Goal: Navigation & Orientation: Find specific page/section

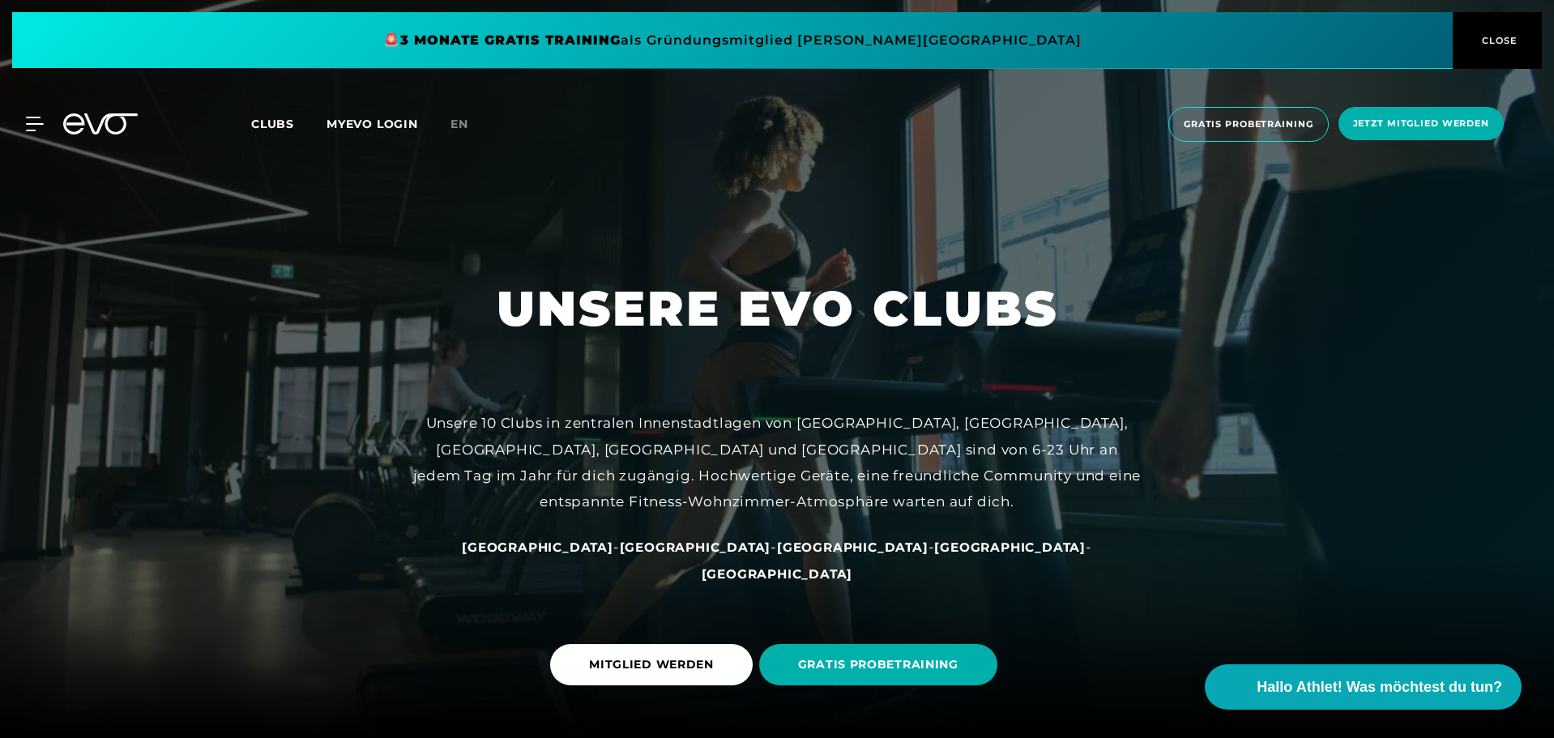
click at [266, 128] on span "Clubs" at bounding box center [272, 124] width 43 height 15
click at [29, 121] on icon at bounding box center [37, 124] width 23 height 15
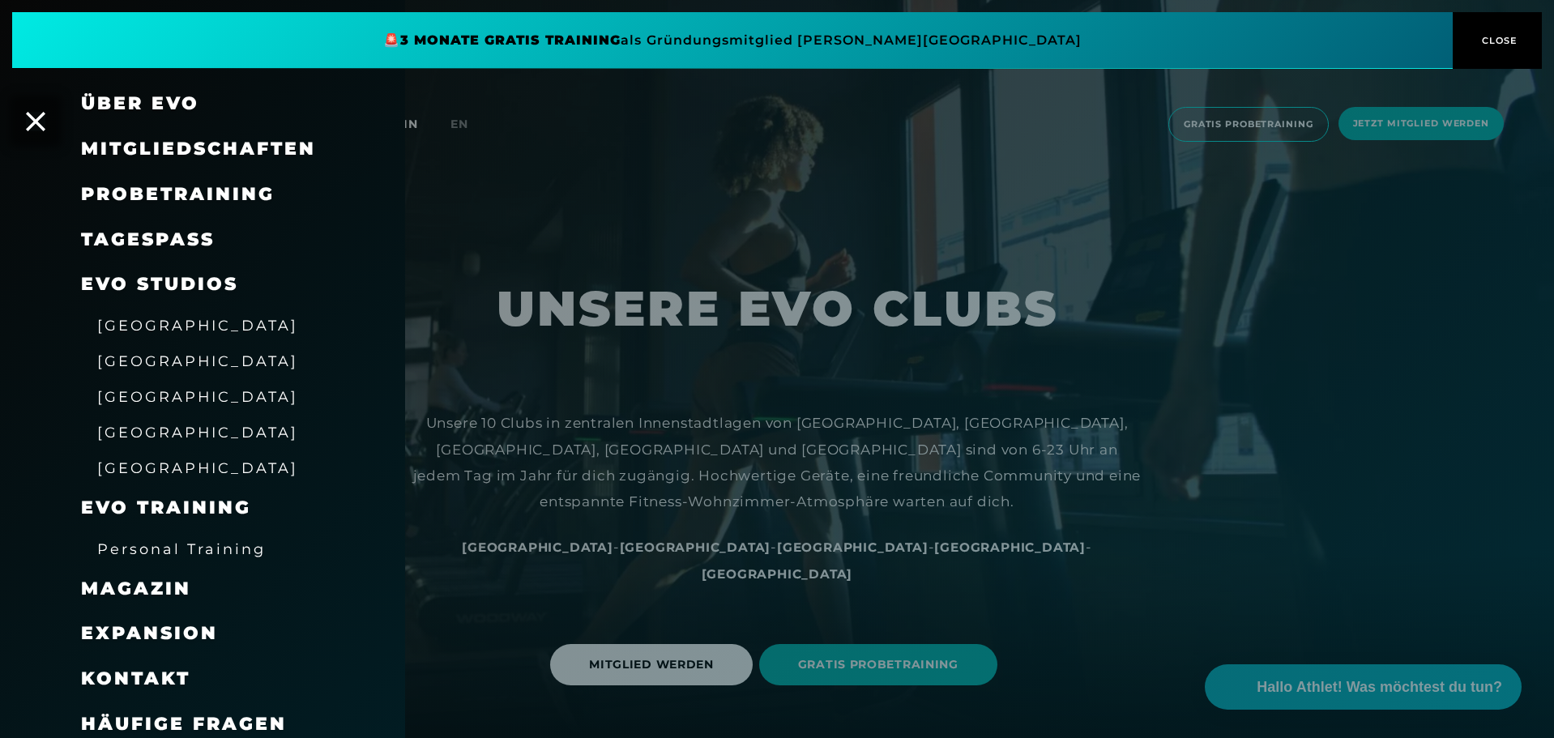
scroll to position [48, 0]
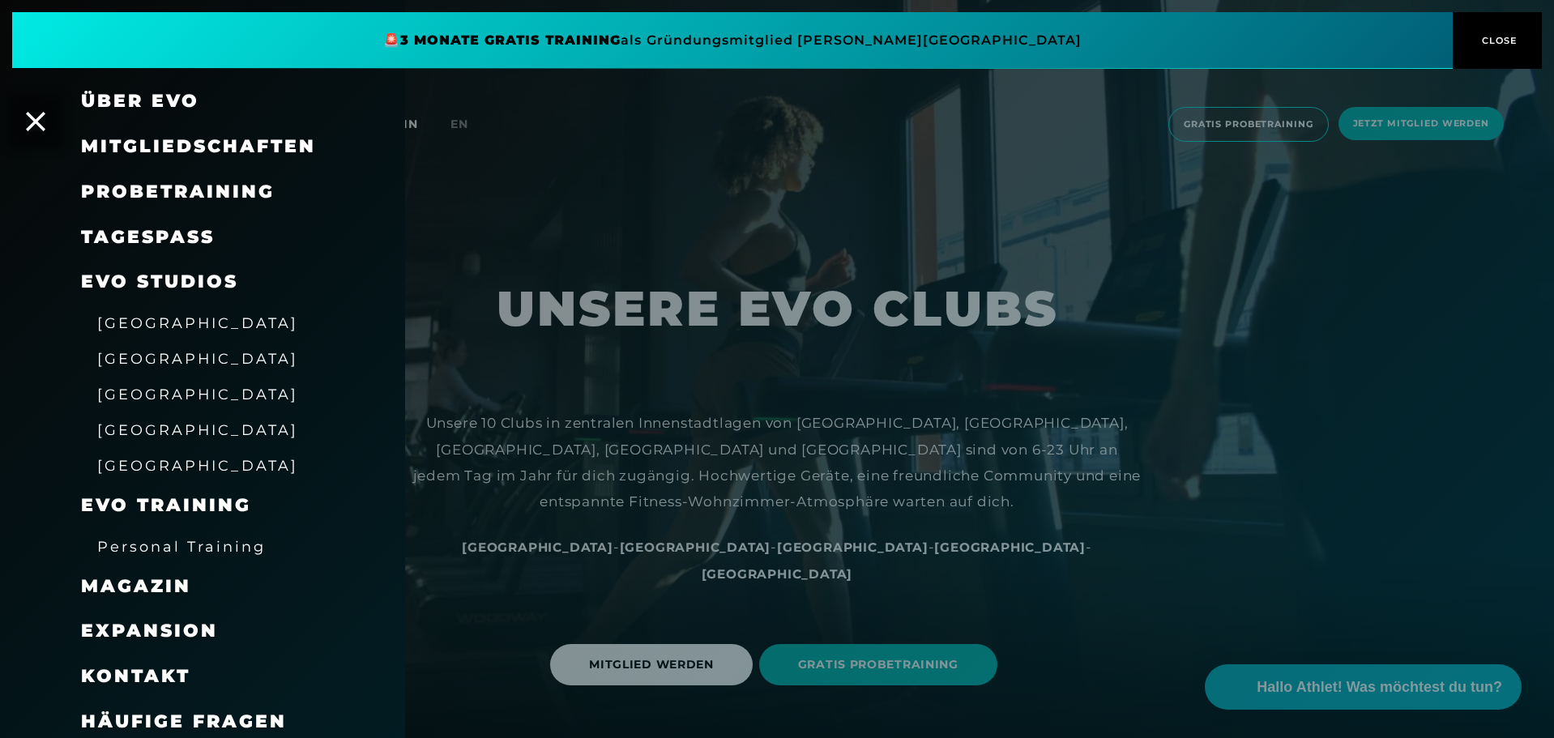
click at [175, 321] on span "[GEOGRAPHIC_DATA]" at bounding box center [197, 322] width 201 height 17
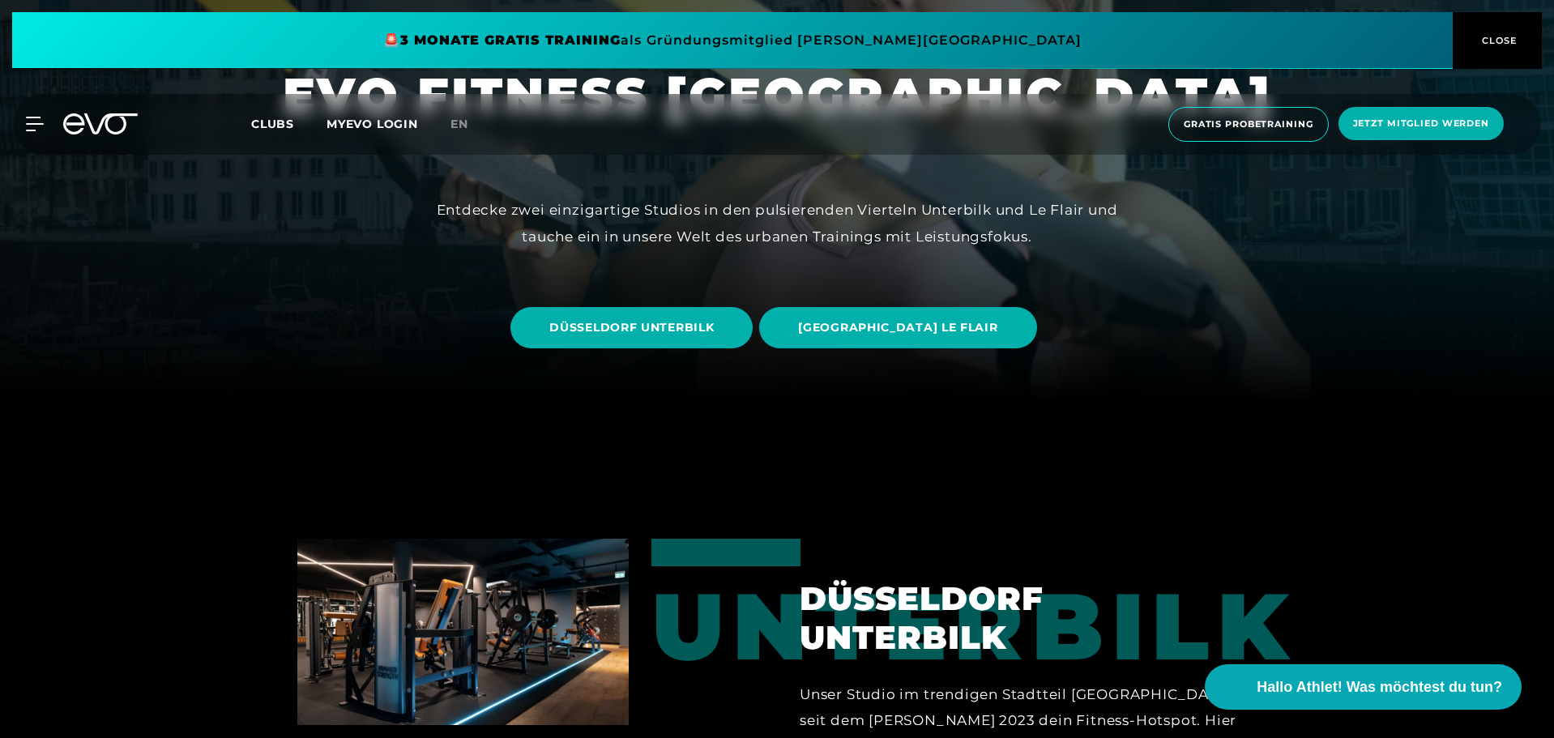
scroll to position [343, 0]
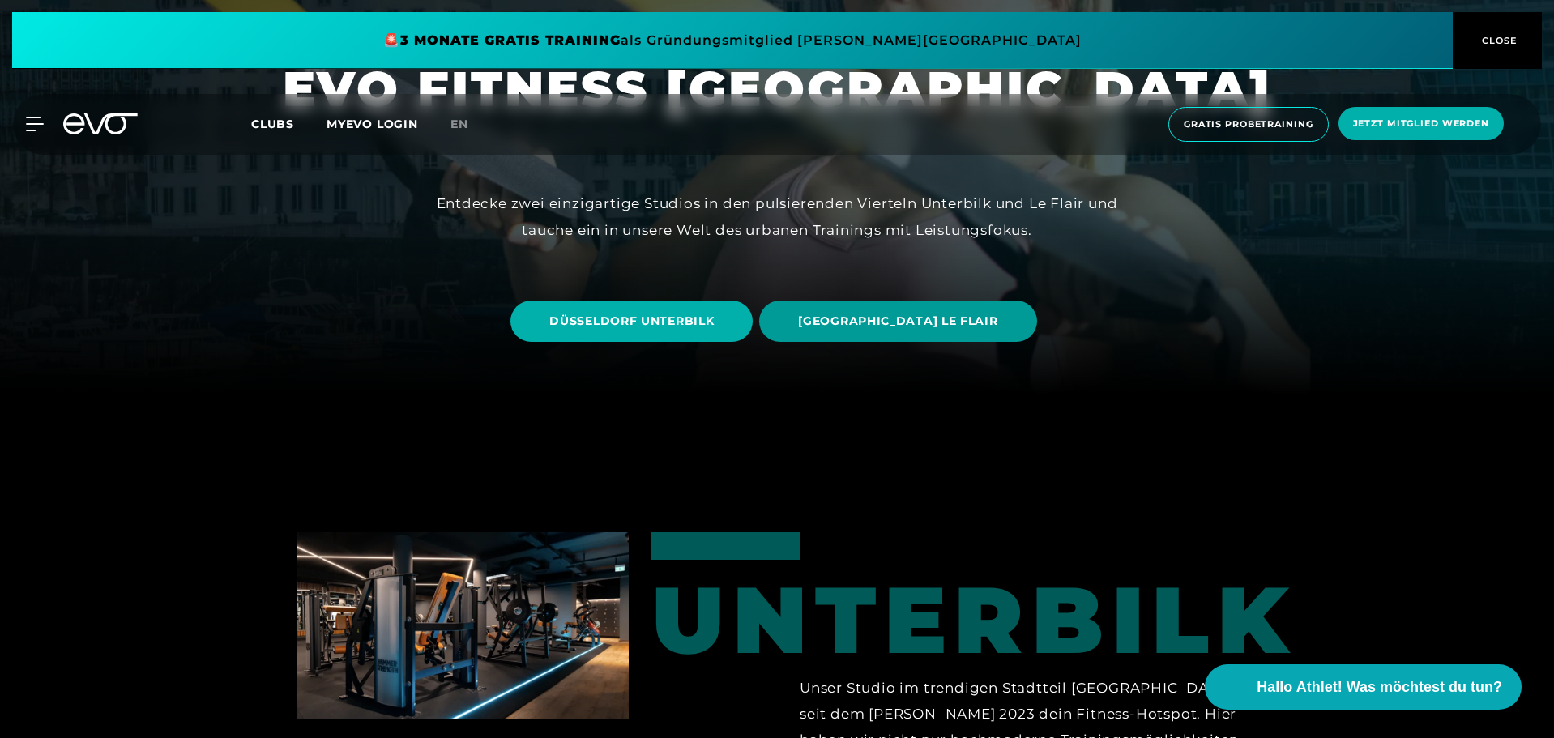
click at [961, 322] on span "[GEOGRAPHIC_DATA] LE FLAIR" at bounding box center [897, 321] width 199 height 17
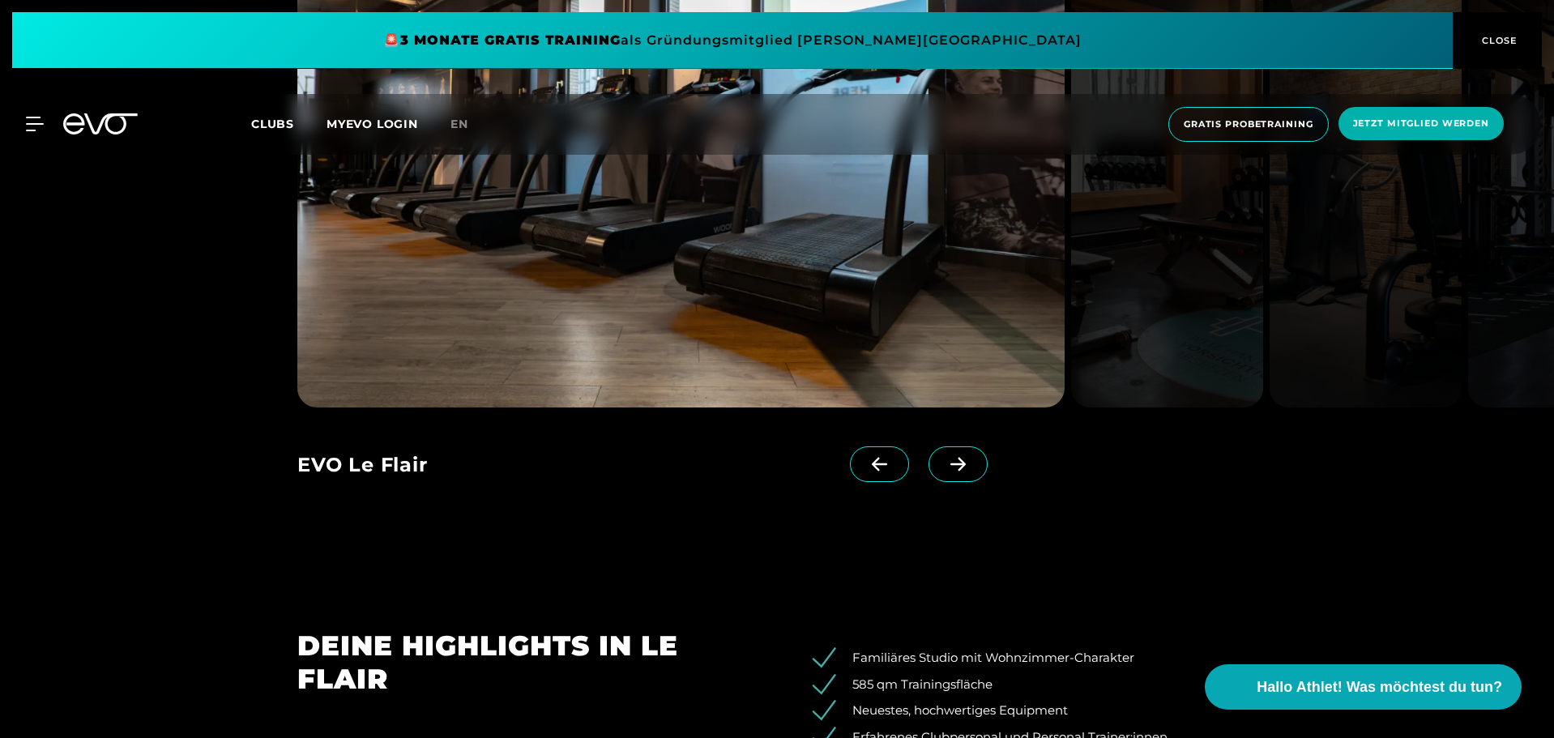
scroll to position [1765, 0]
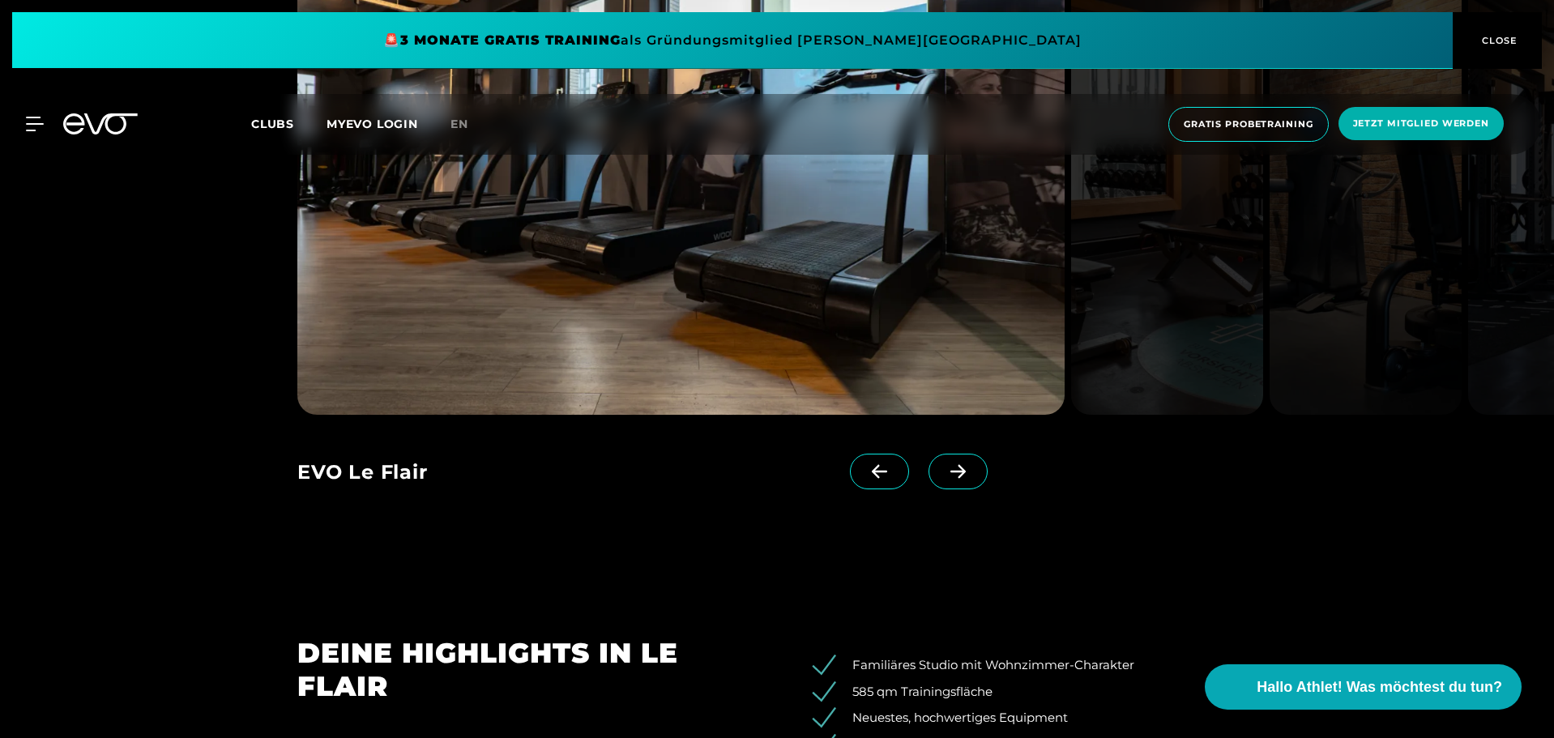
click at [950, 471] on icon at bounding box center [957, 472] width 15 height 14
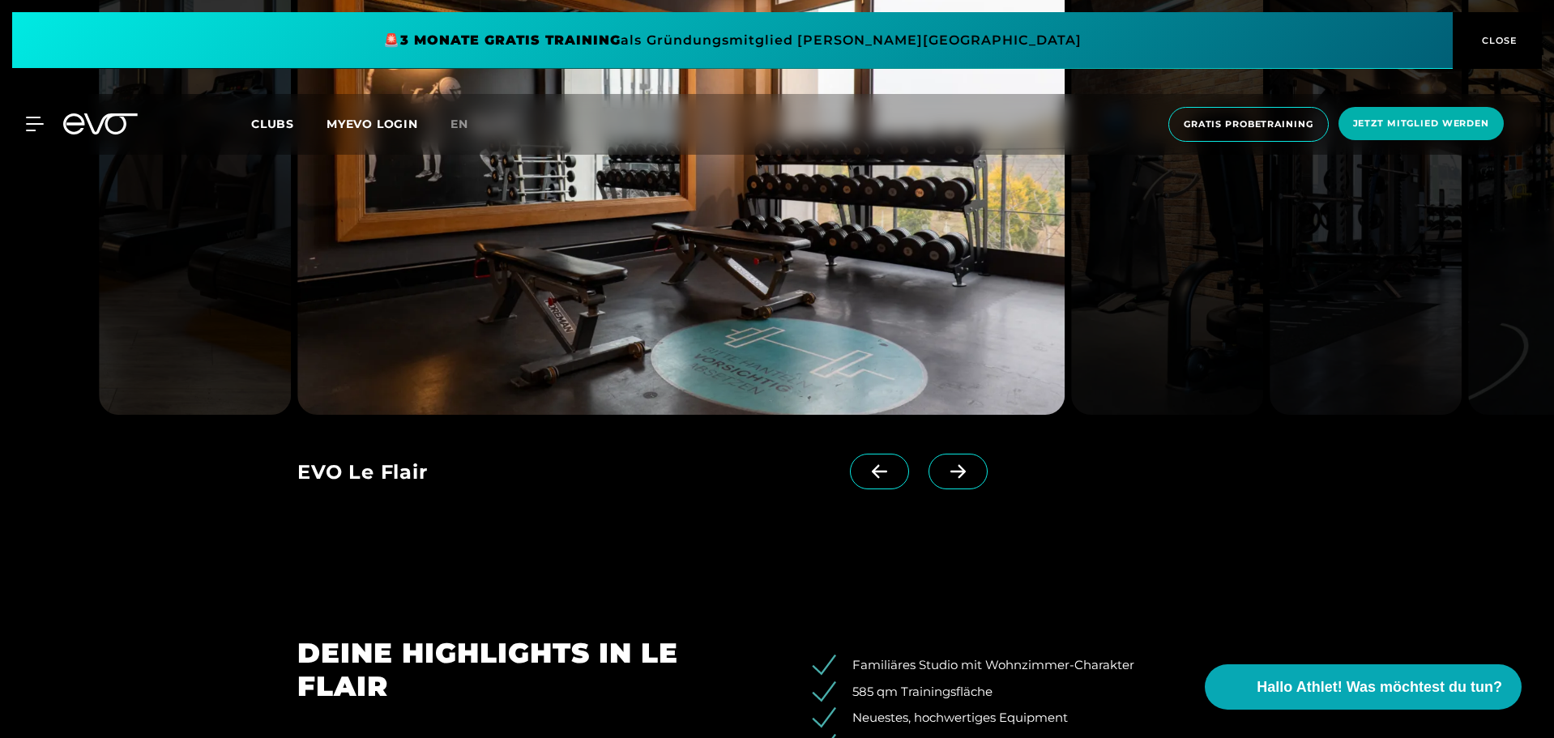
click at [950, 471] on icon at bounding box center [957, 472] width 15 height 14
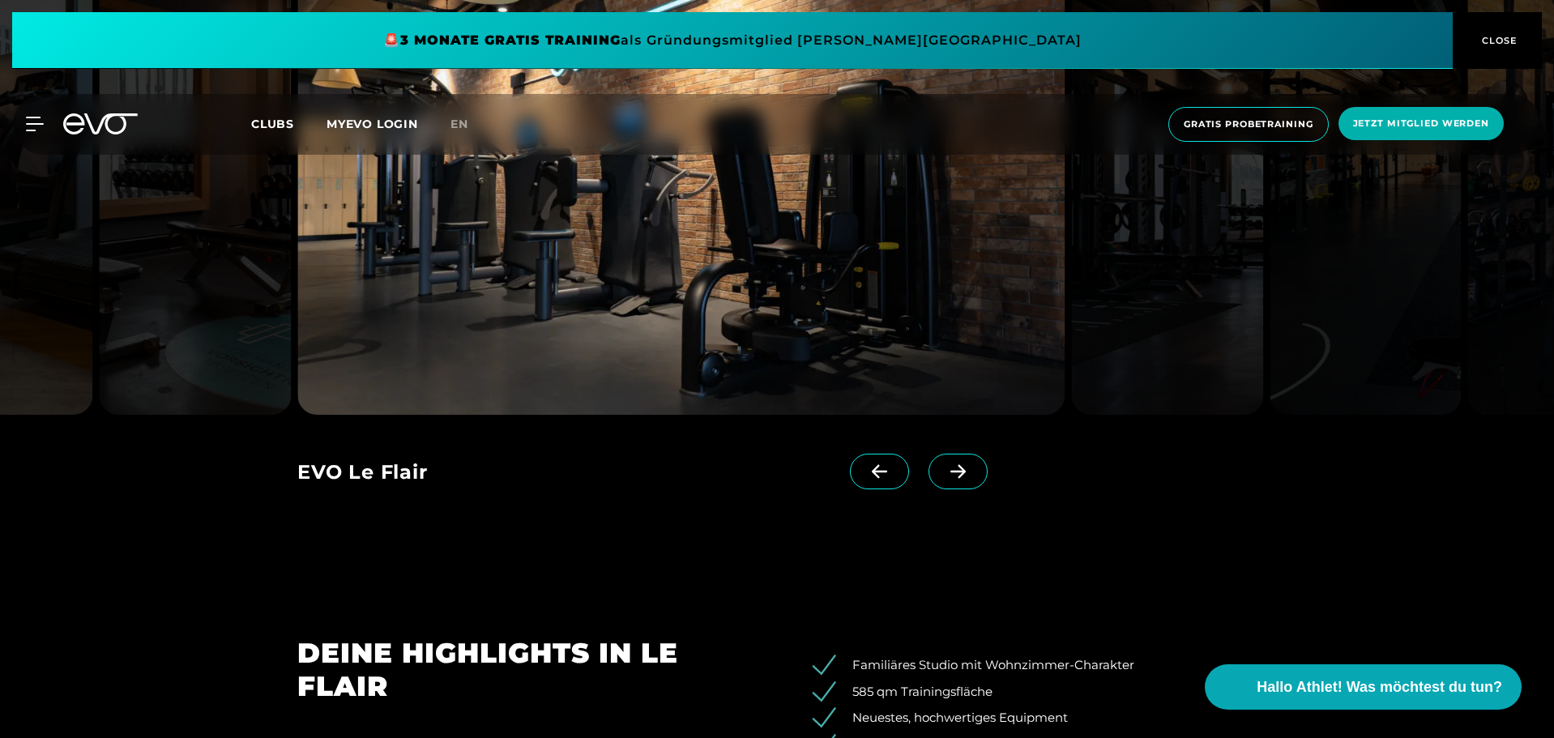
click at [950, 471] on icon at bounding box center [957, 472] width 15 height 14
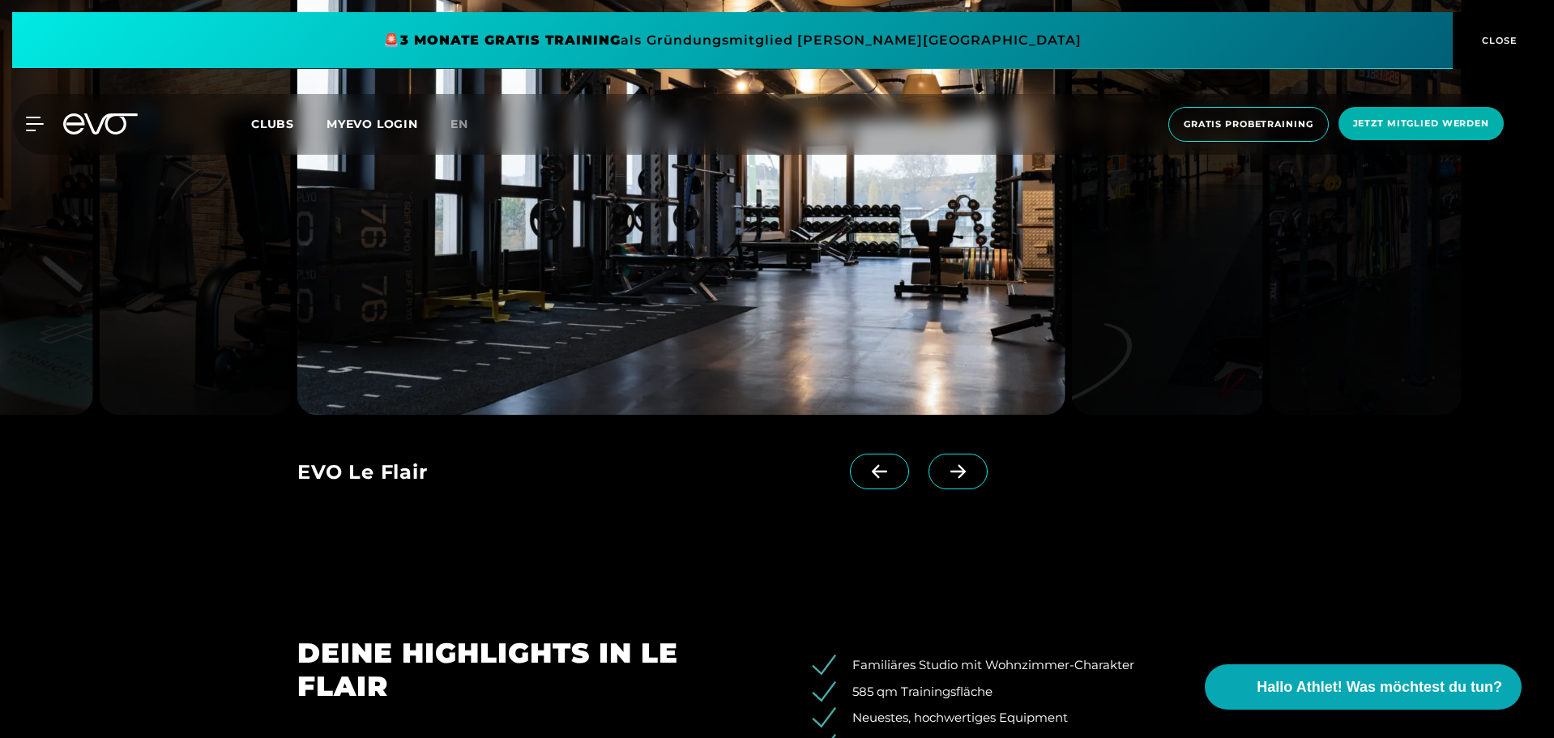
click at [950, 471] on icon at bounding box center [957, 472] width 15 height 14
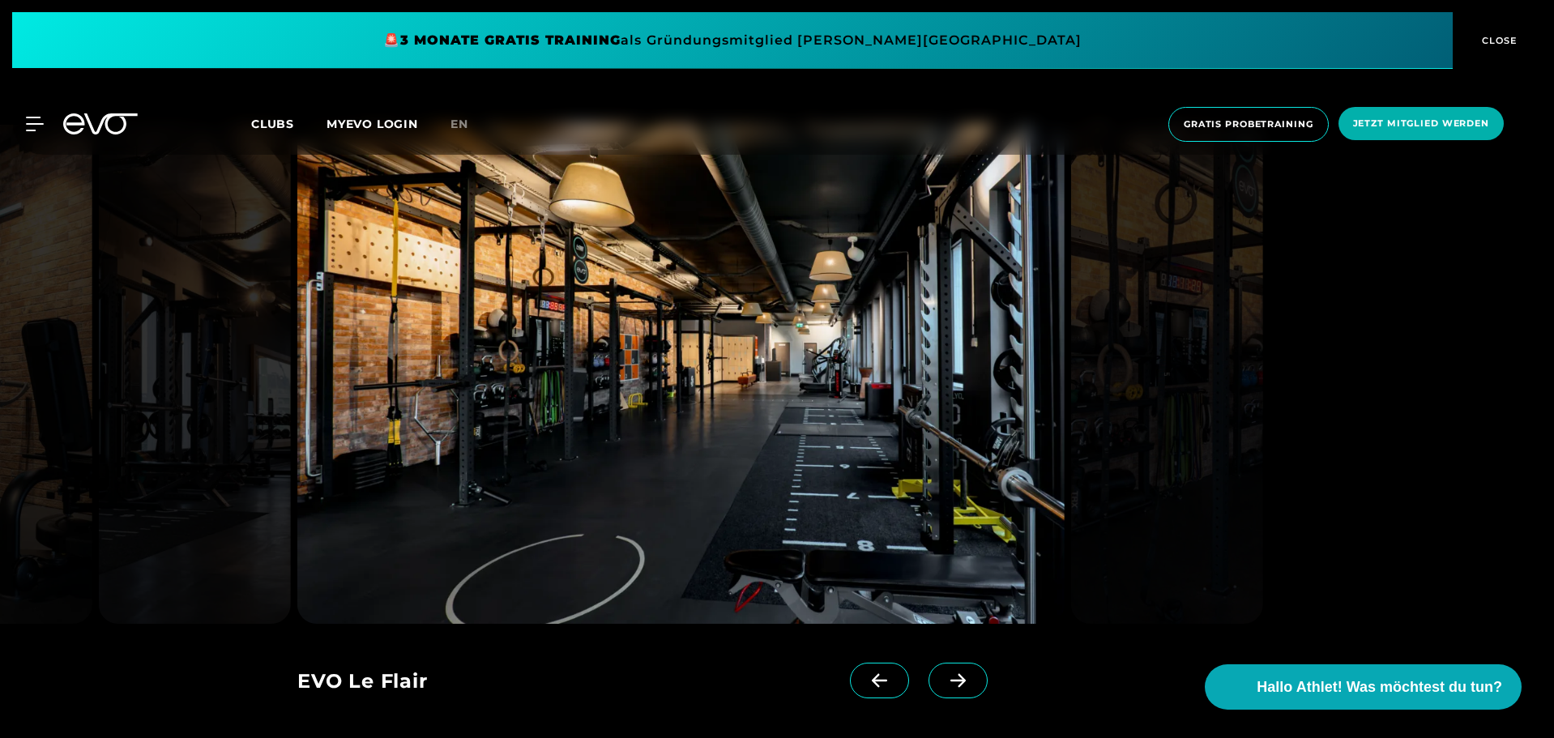
scroll to position [1567, 0]
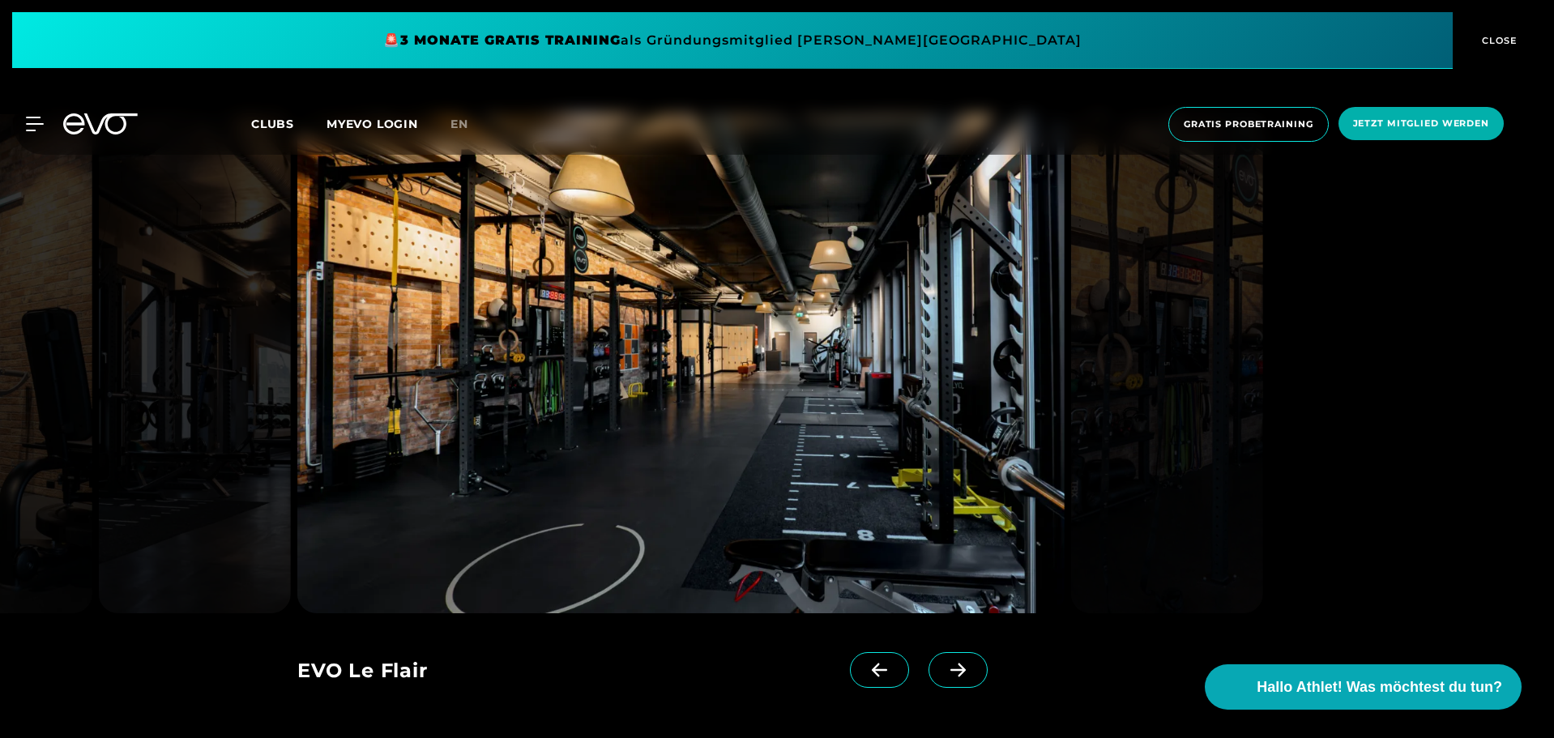
click at [950, 670] on icon at bounding box center [957, 670] width 15 height 14
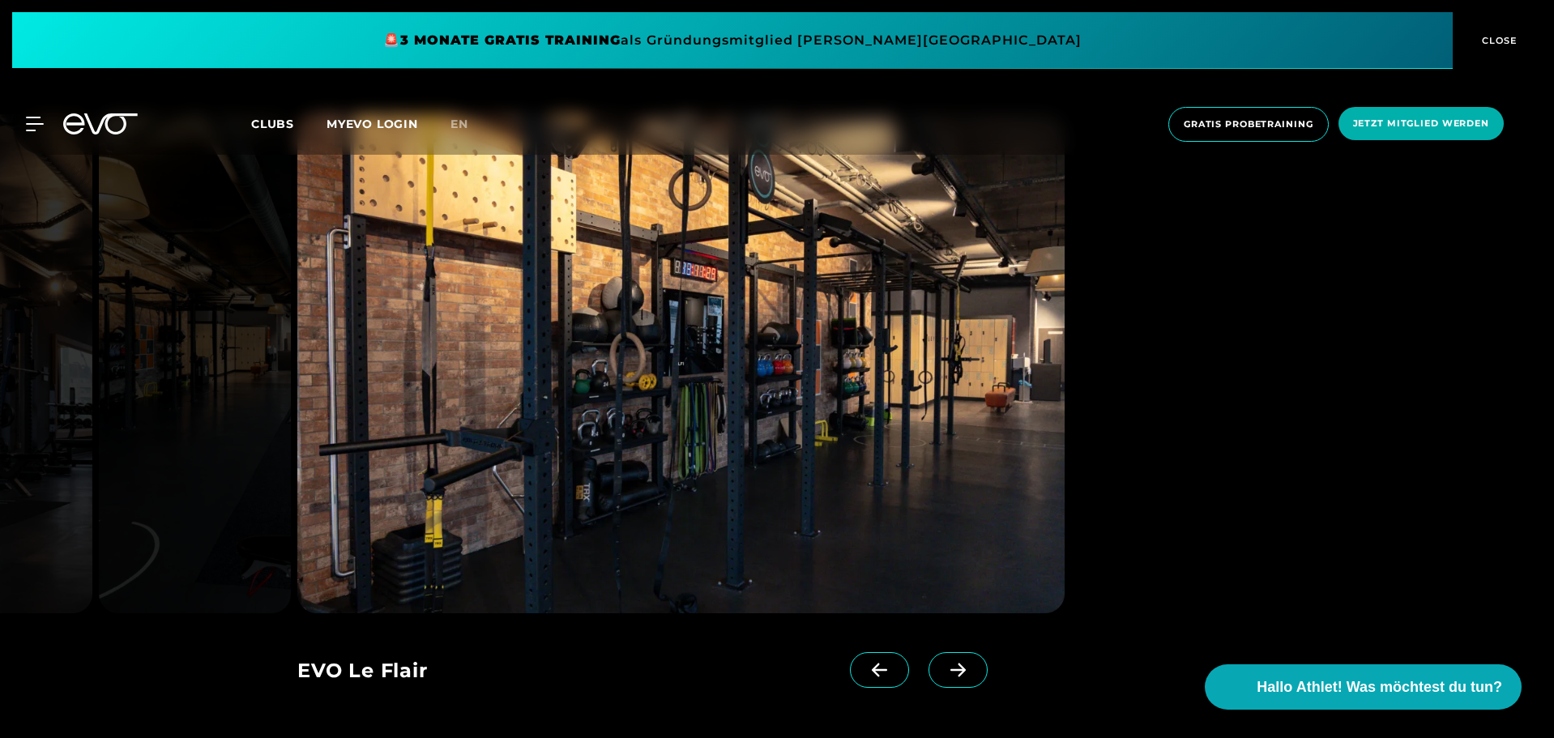
click at [850, 674] on span at bounding box center [879, 670] width 59 height 36
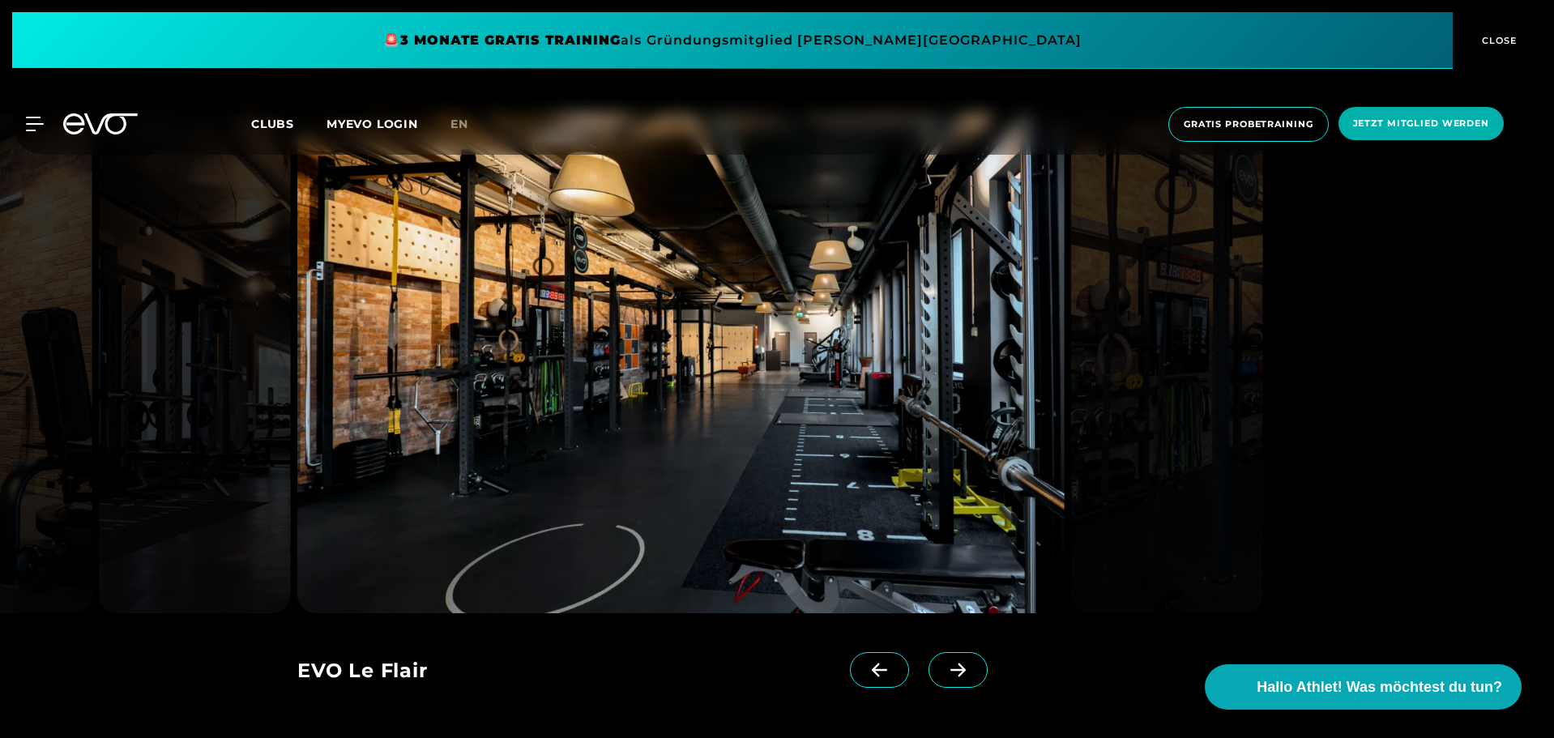
click at [928, 671] on span at bounding box center [957, 670] width 59 height 36
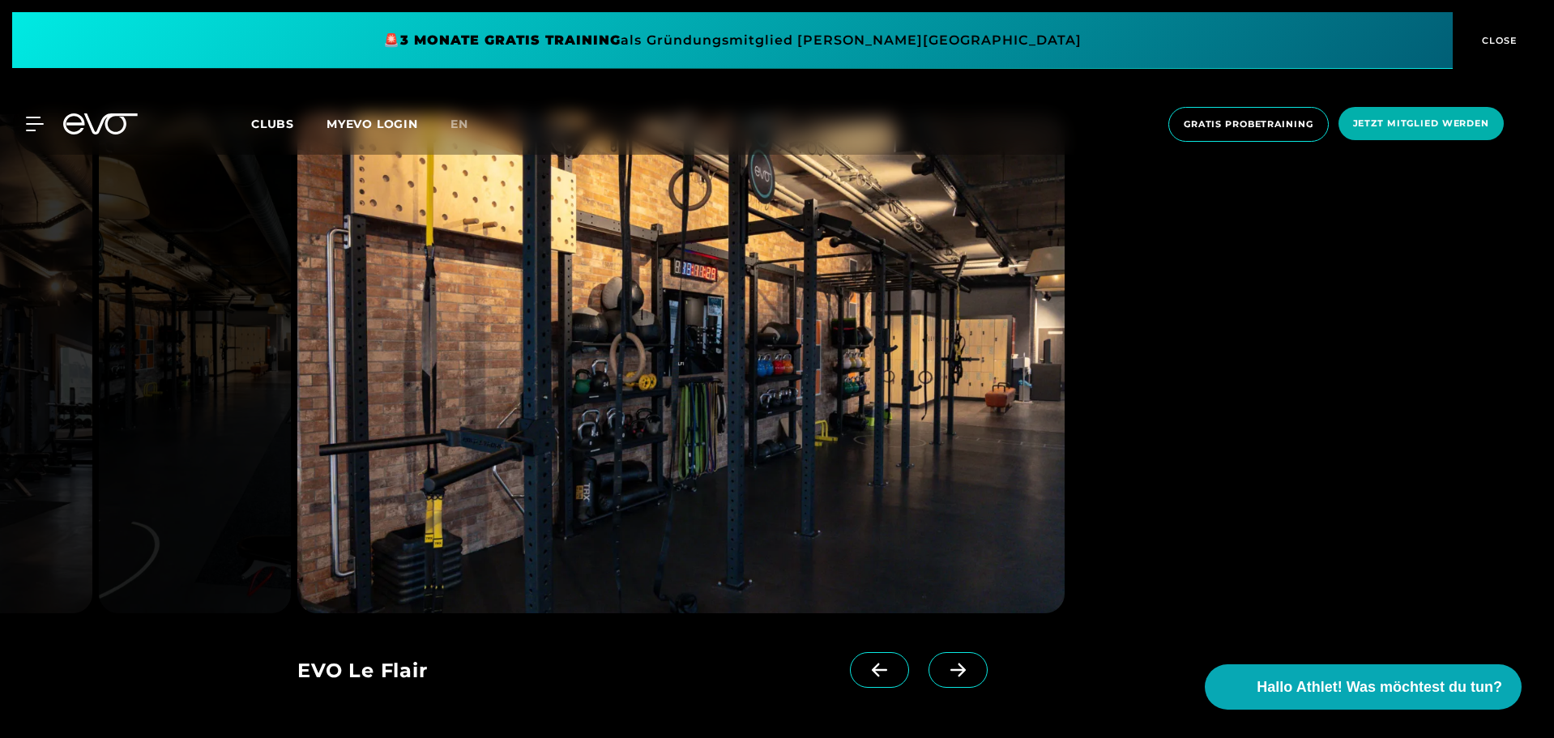
click at [928, 671] on span at bounding box center [957, 670] width 59 height 36
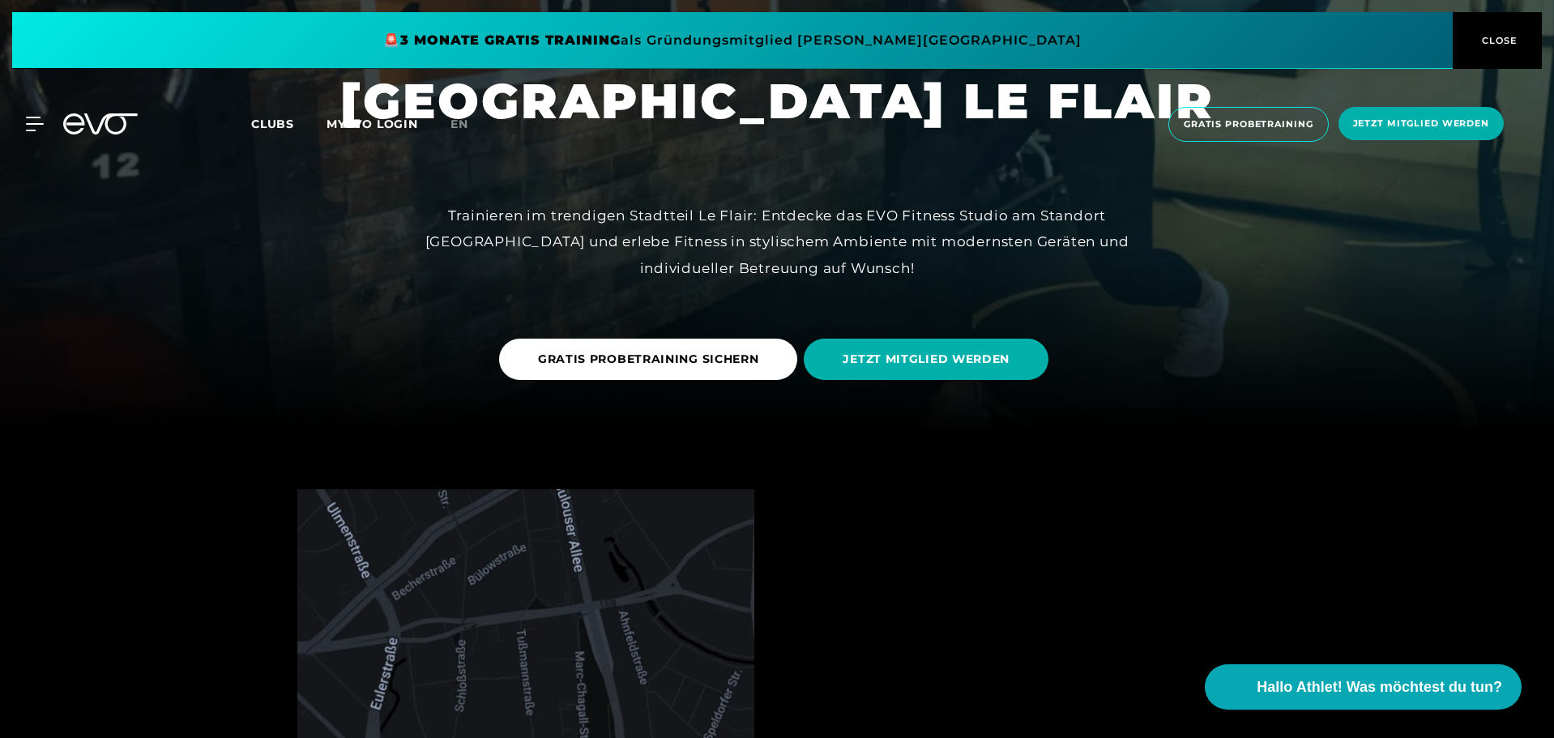
scroll to position [0, 0]
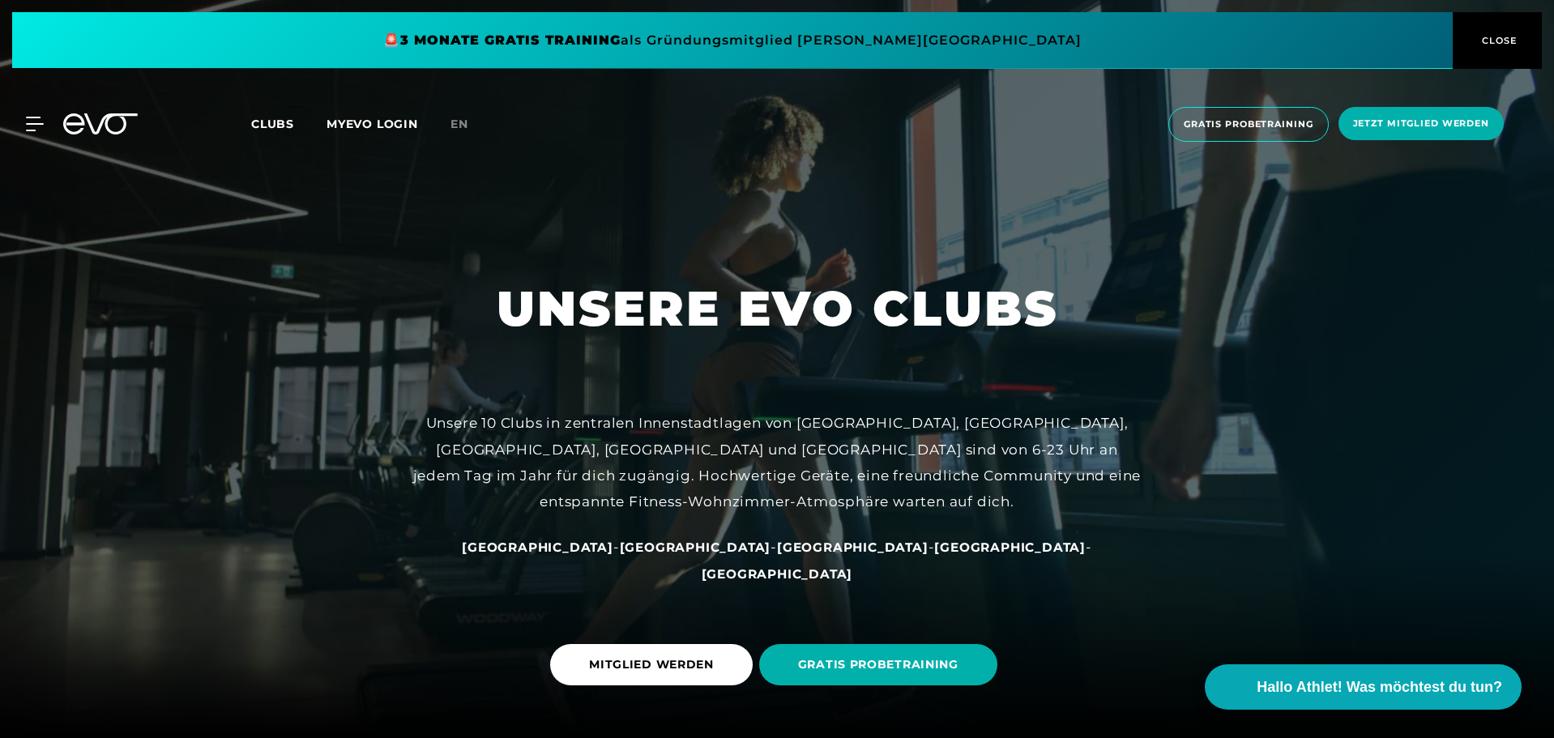
click at [265, 119] on span "Clubs" at bounding box center [272, 124] width 43 height 15
click at [65, 121] on icon at bounding box center [73, 123] width 21 height 21
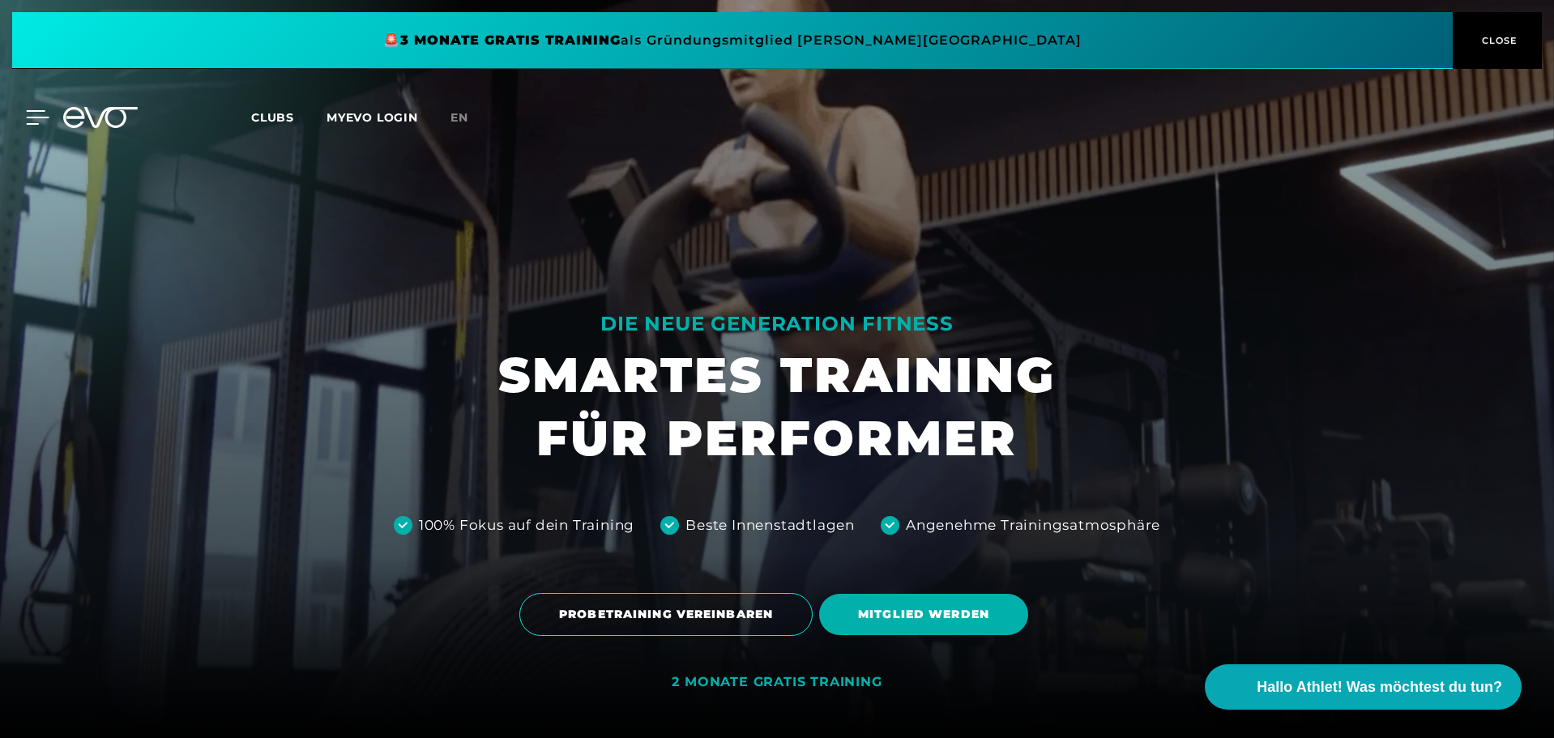
click at [42, 113] on icon at bounding box center [37, 117] width 23 height 15
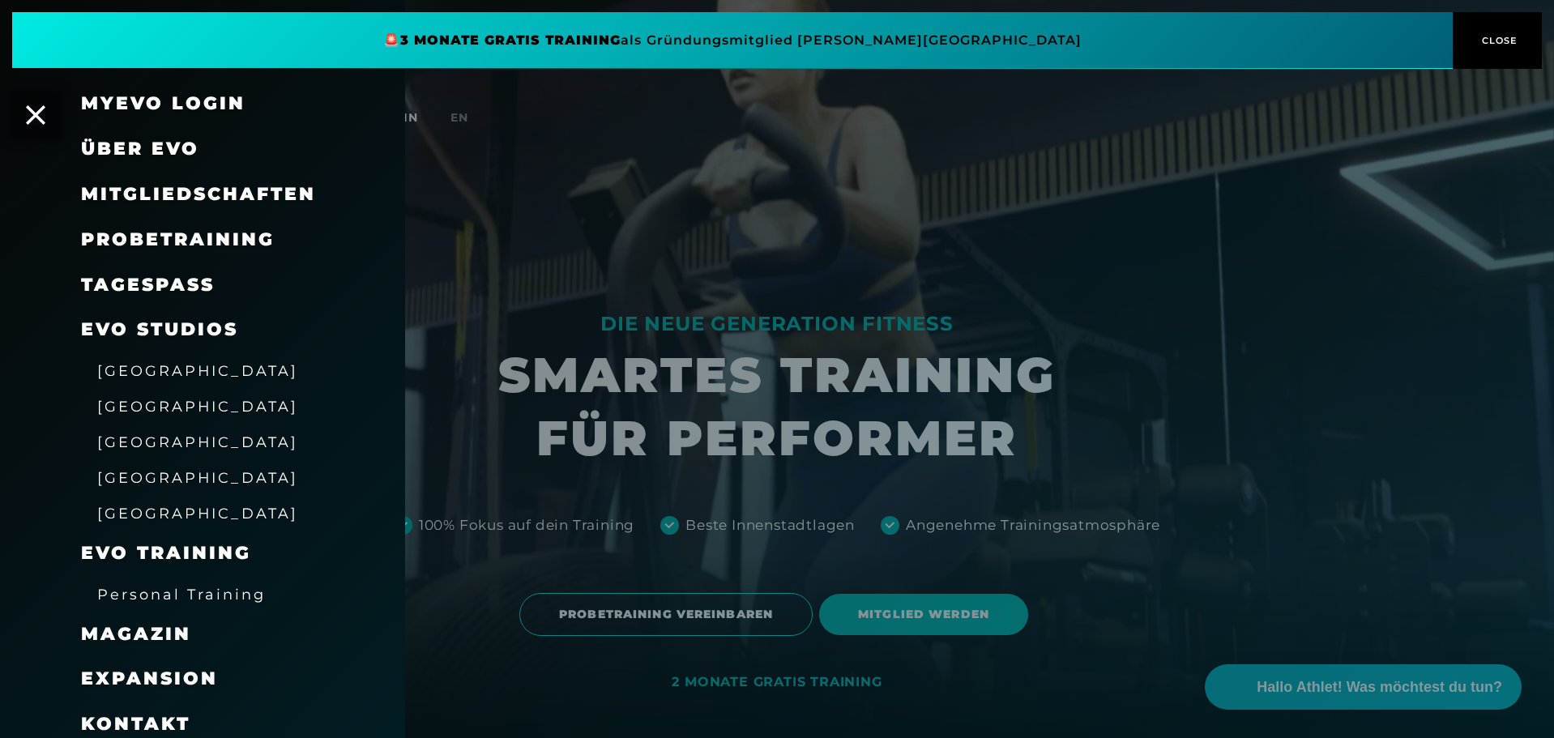
click at [142, 478] on span "[GEOGRAPHIC_DATA]" at bounding box center [197, 477] width 201 height 17
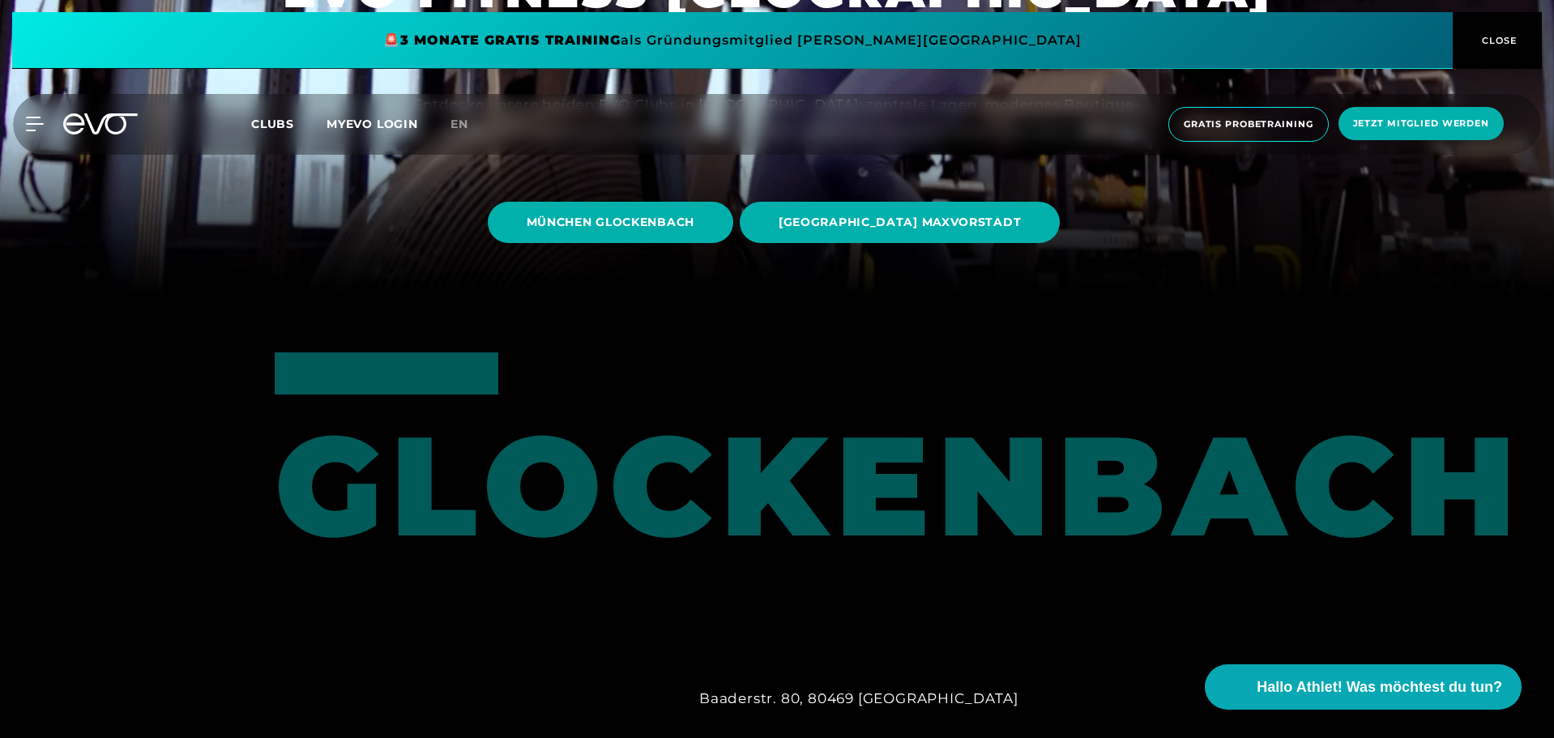
scroll to position [433, 0]
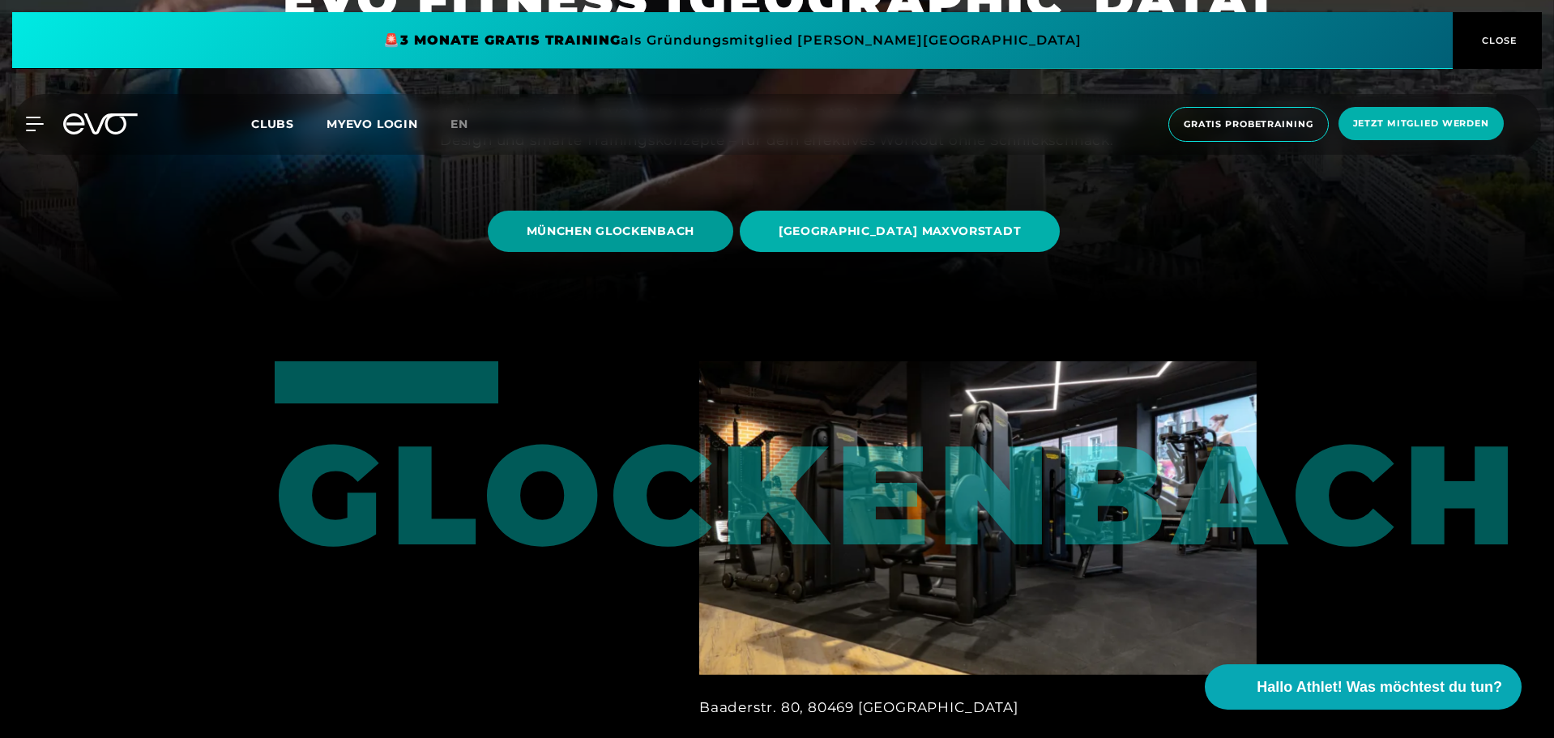
click at [581, 221] on span "MÜNCHEN GLOCKENBACH" at bounding box center [610, 231] width 245 height 41
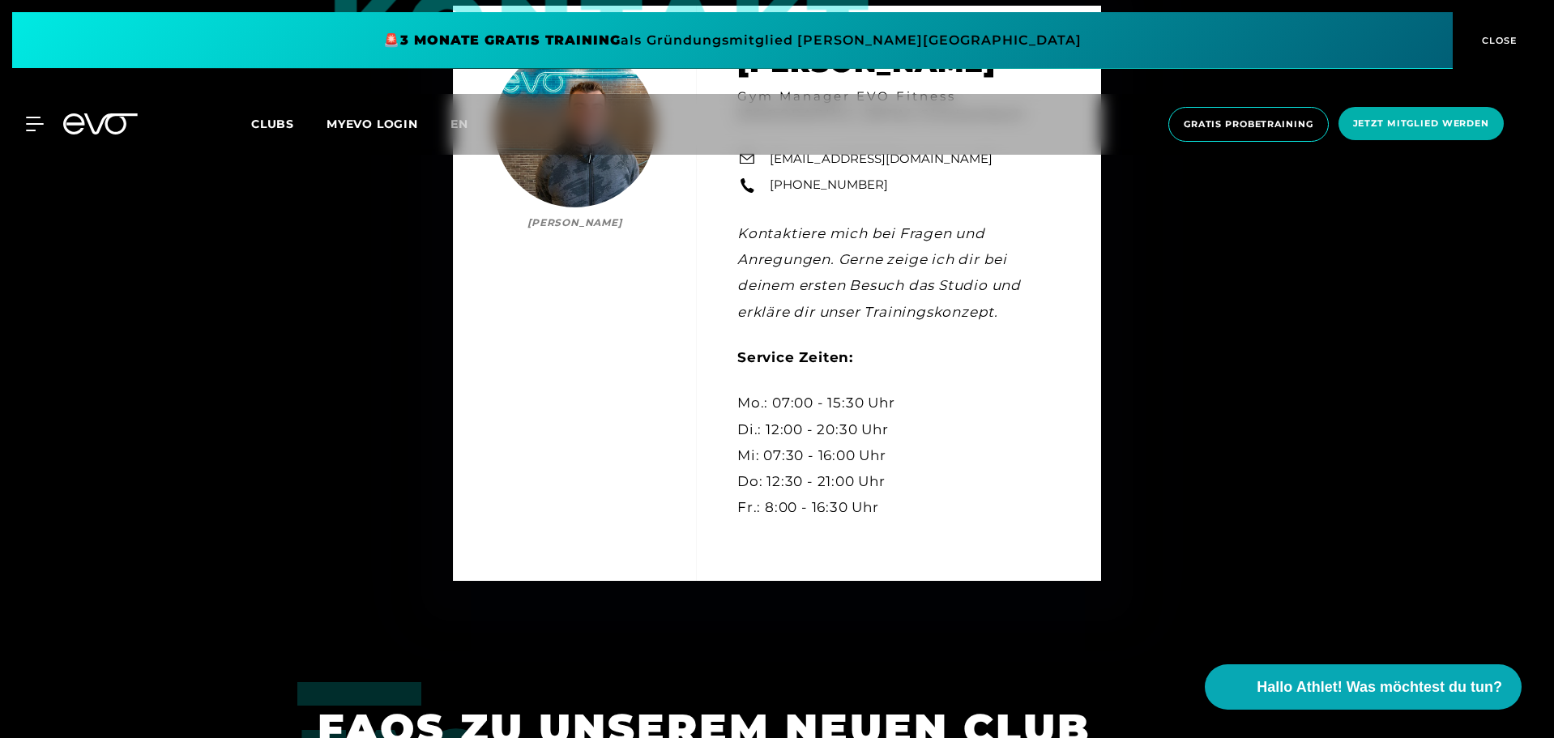
scroll to position [4585, 0]
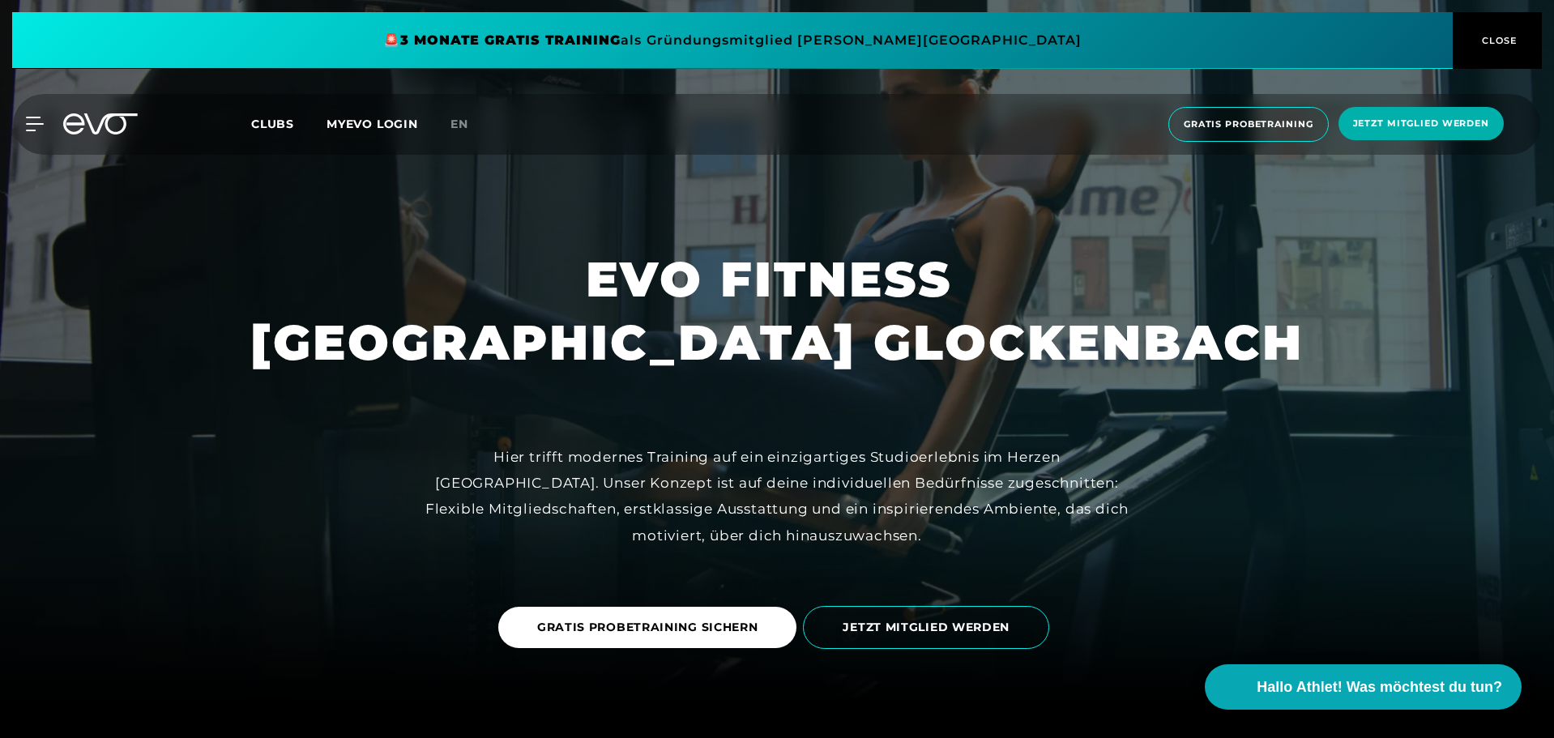
scroll to position [0, 0]
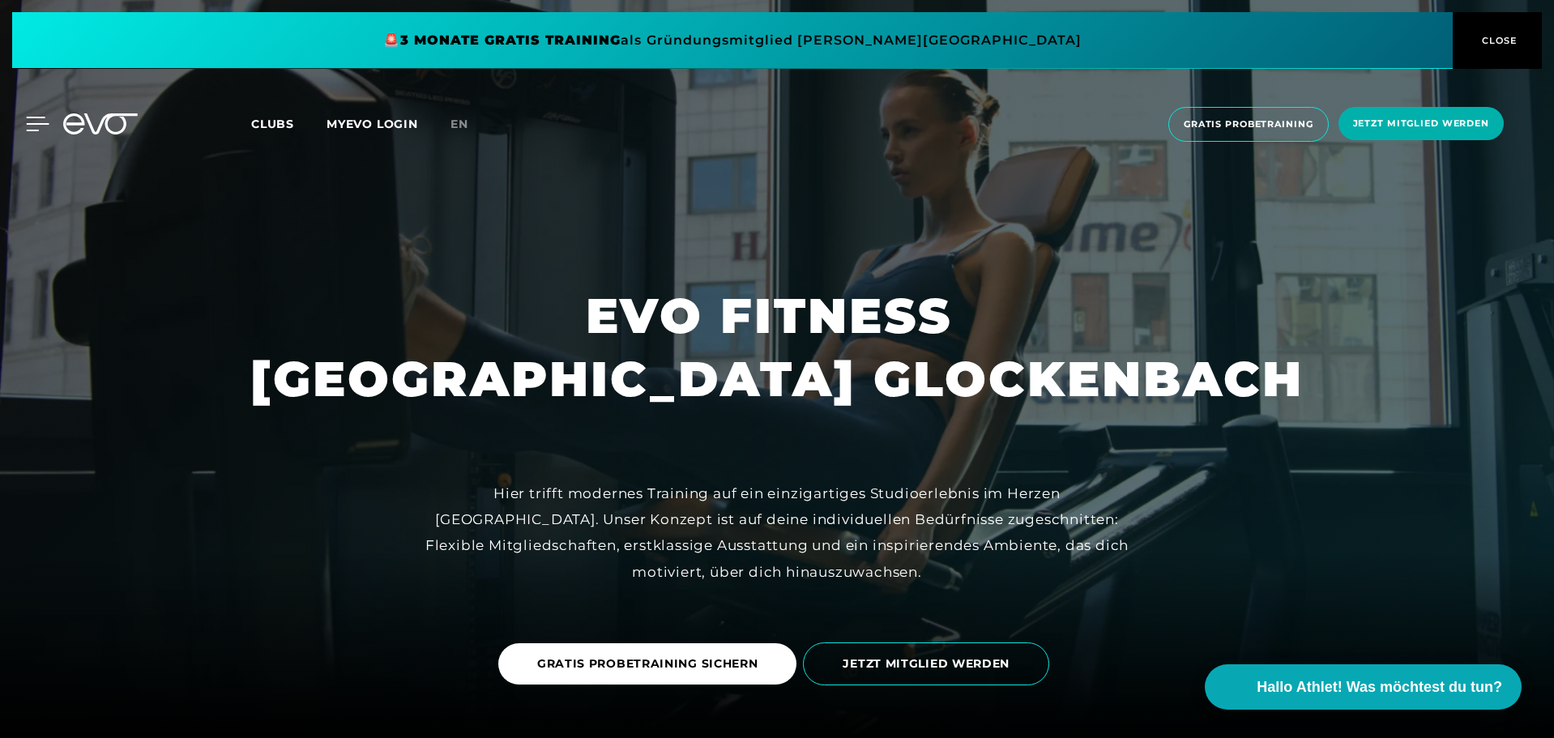
click at [39, 123] on icon at bounding box center [38, 123] width 23 height 13
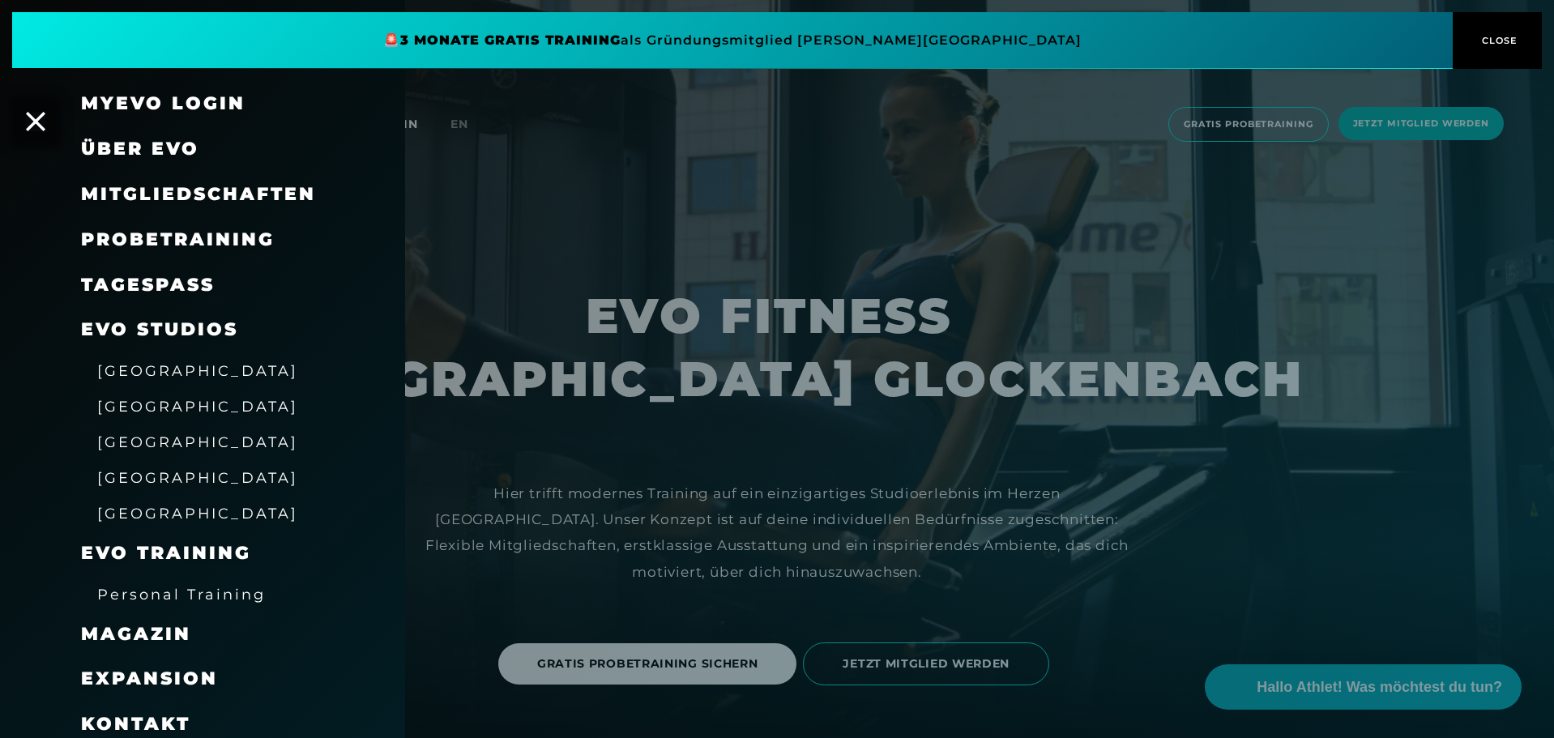
click at [148, 477] on span "[GEOGRAPHIC_DATA]" at bounding box center [197, 477] width 201 height 17
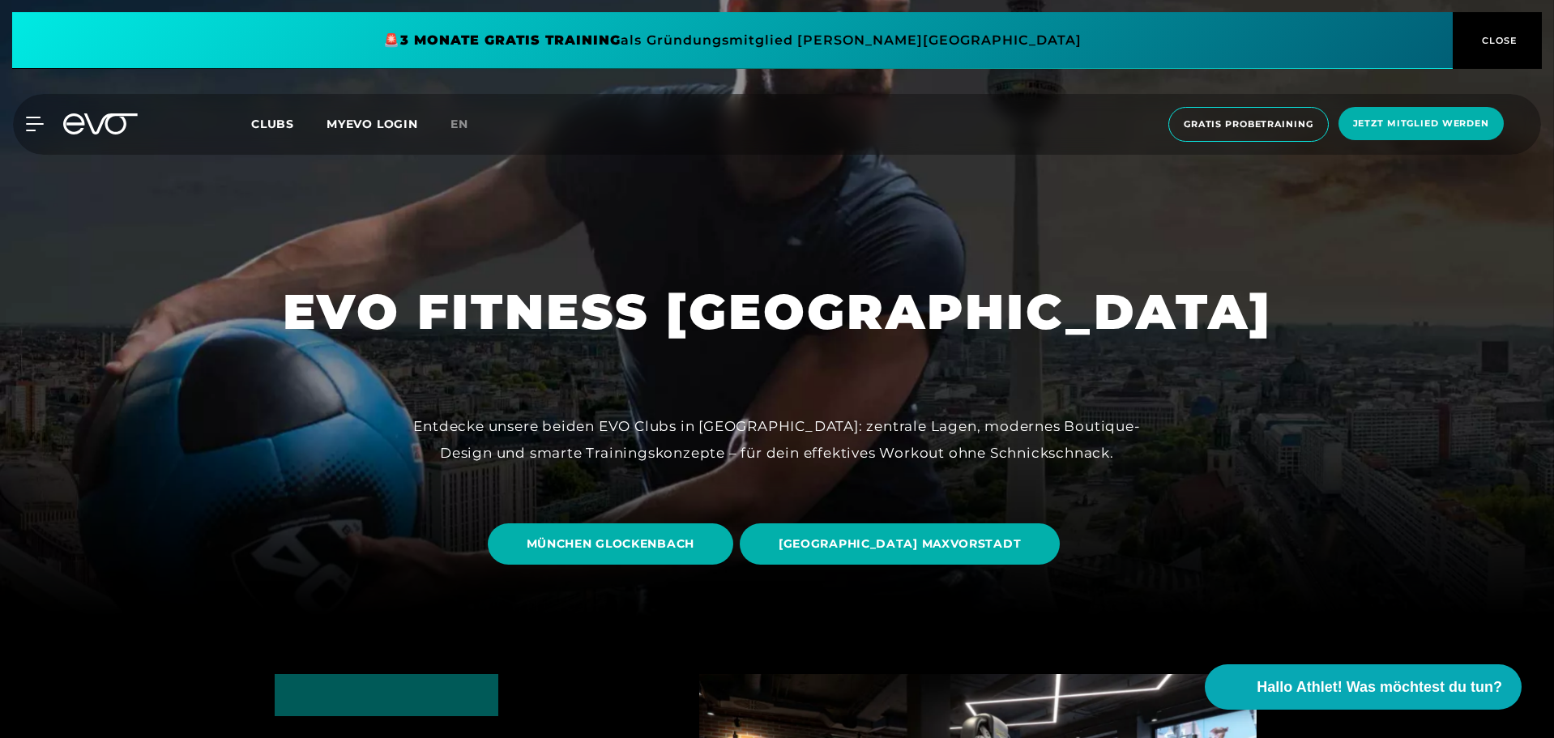
scroll to position [127, 0]
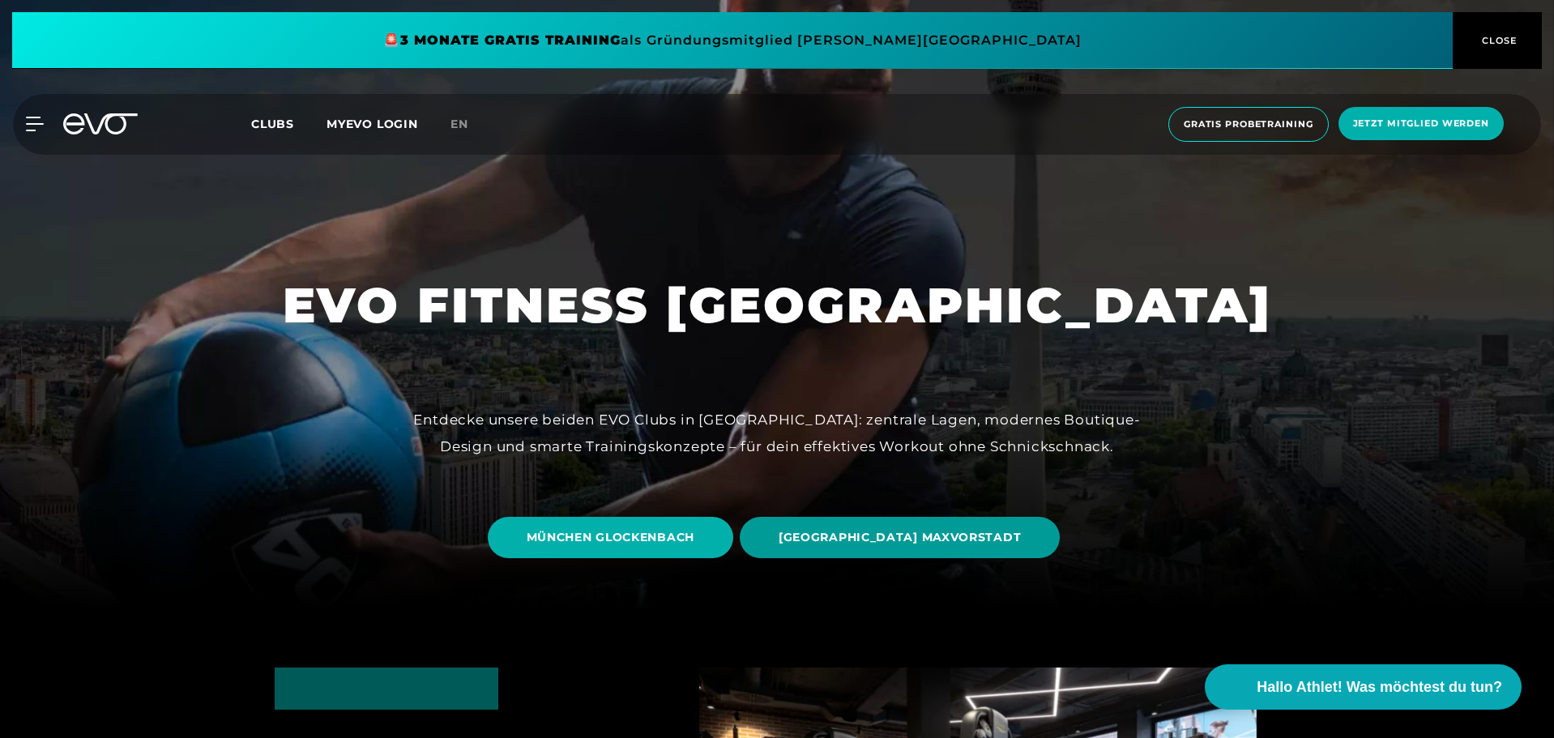
click at [837, 556] on span "MÜNCHEN MAXVORSTADT" at bounding box center [900, 537] width 320 height 41
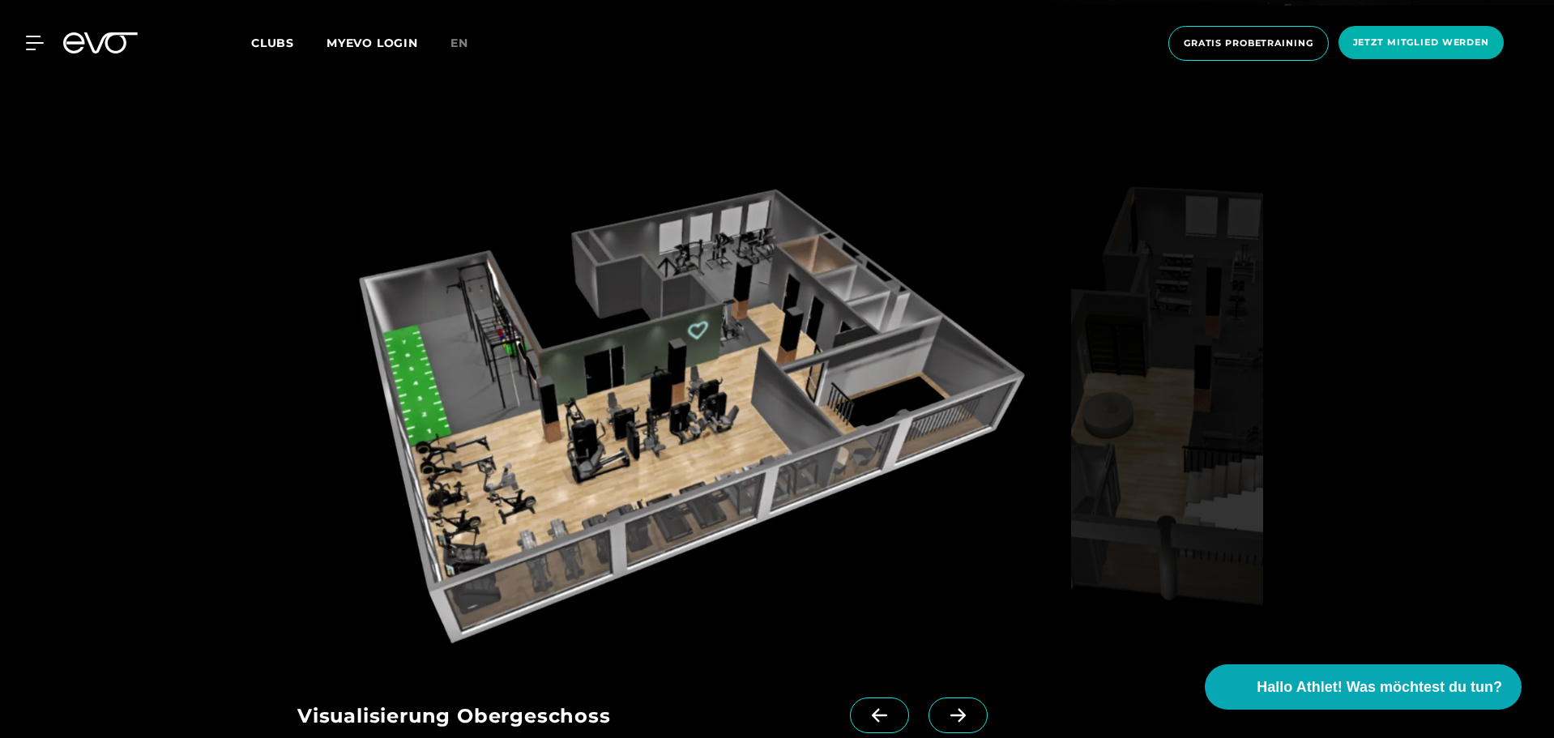
scroll to position [2341, 0]
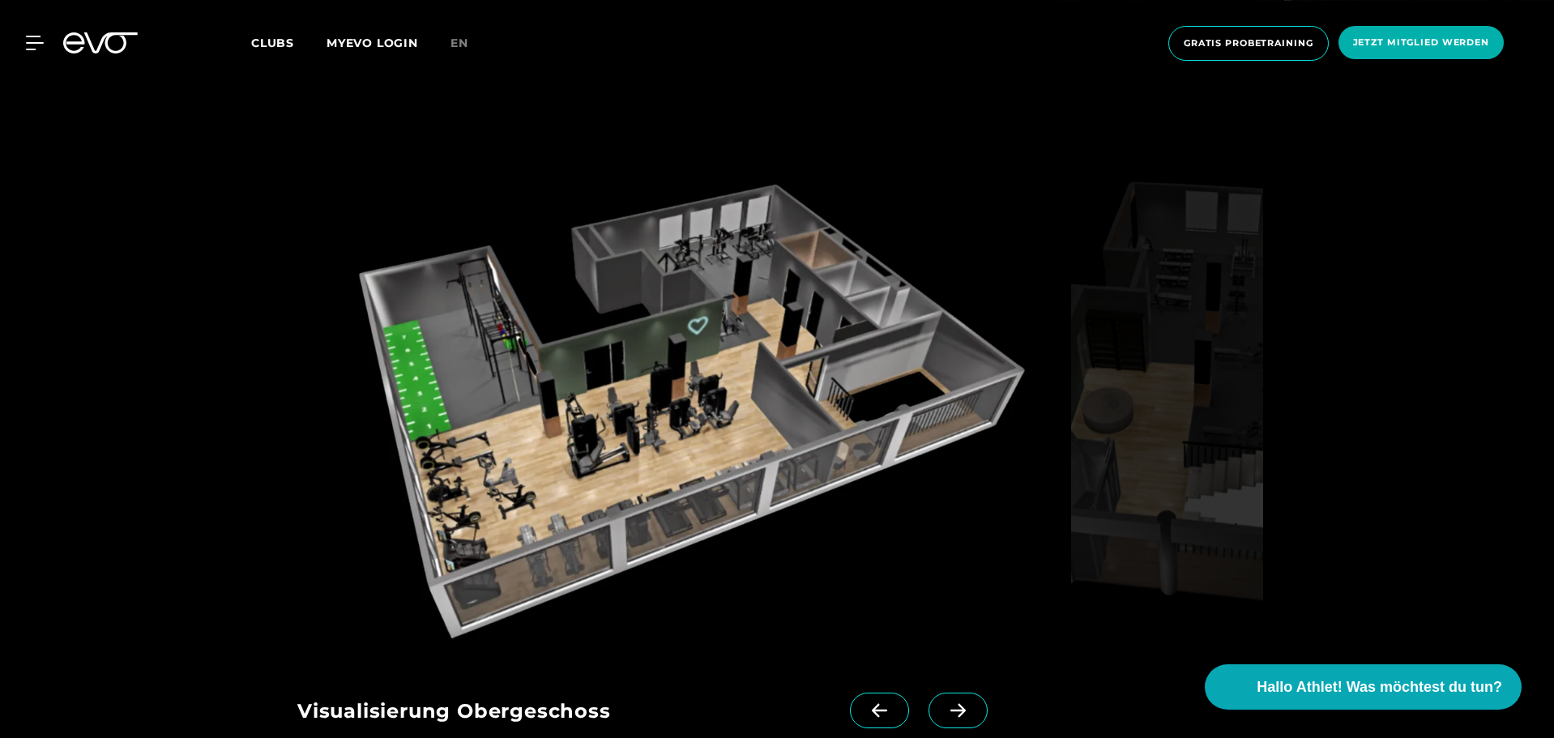
click at [944, 703] on icon at bounding box center [958, 710] width 28 height 15
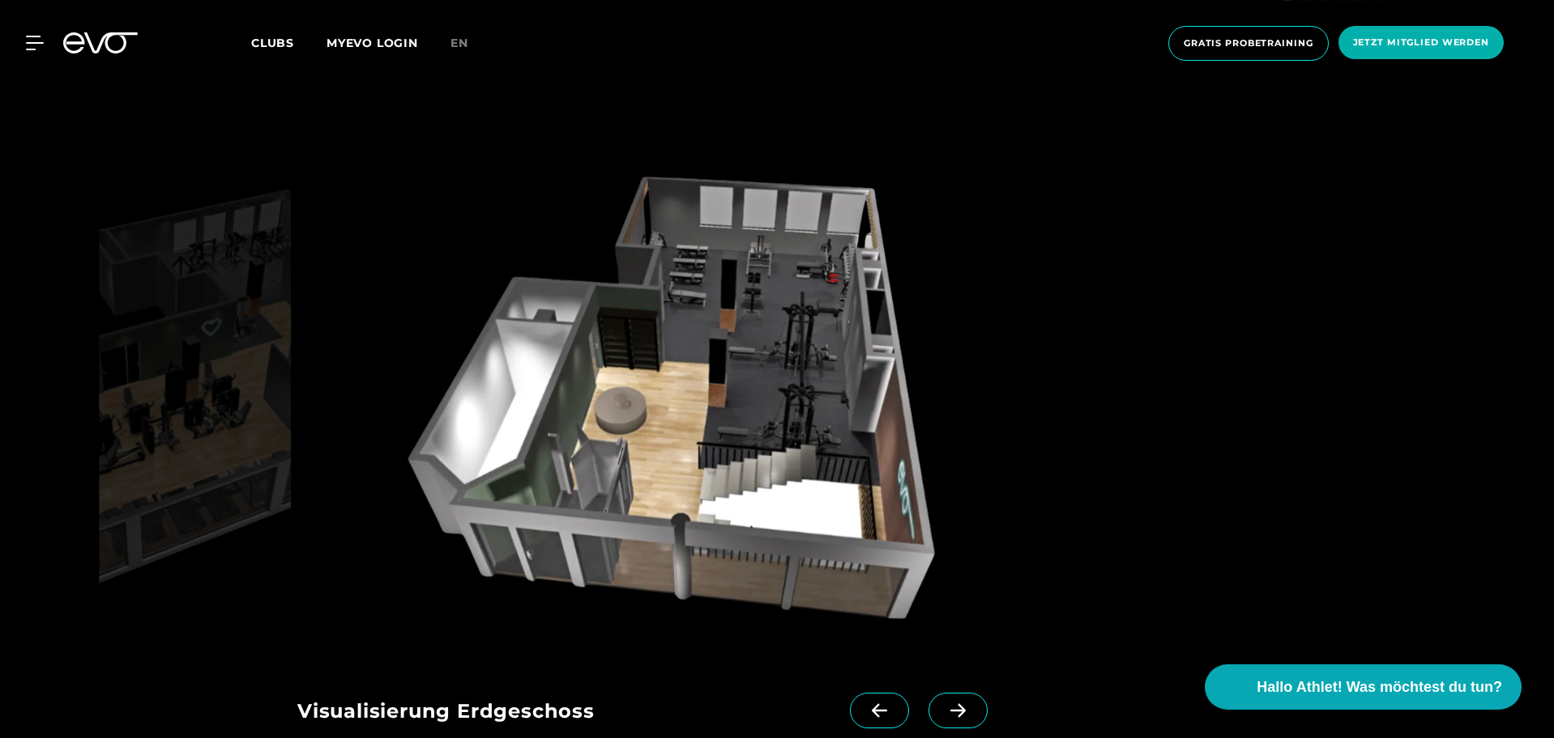
click at [944, 703] on icon at bounding box center [958, 710] width 28 height 15
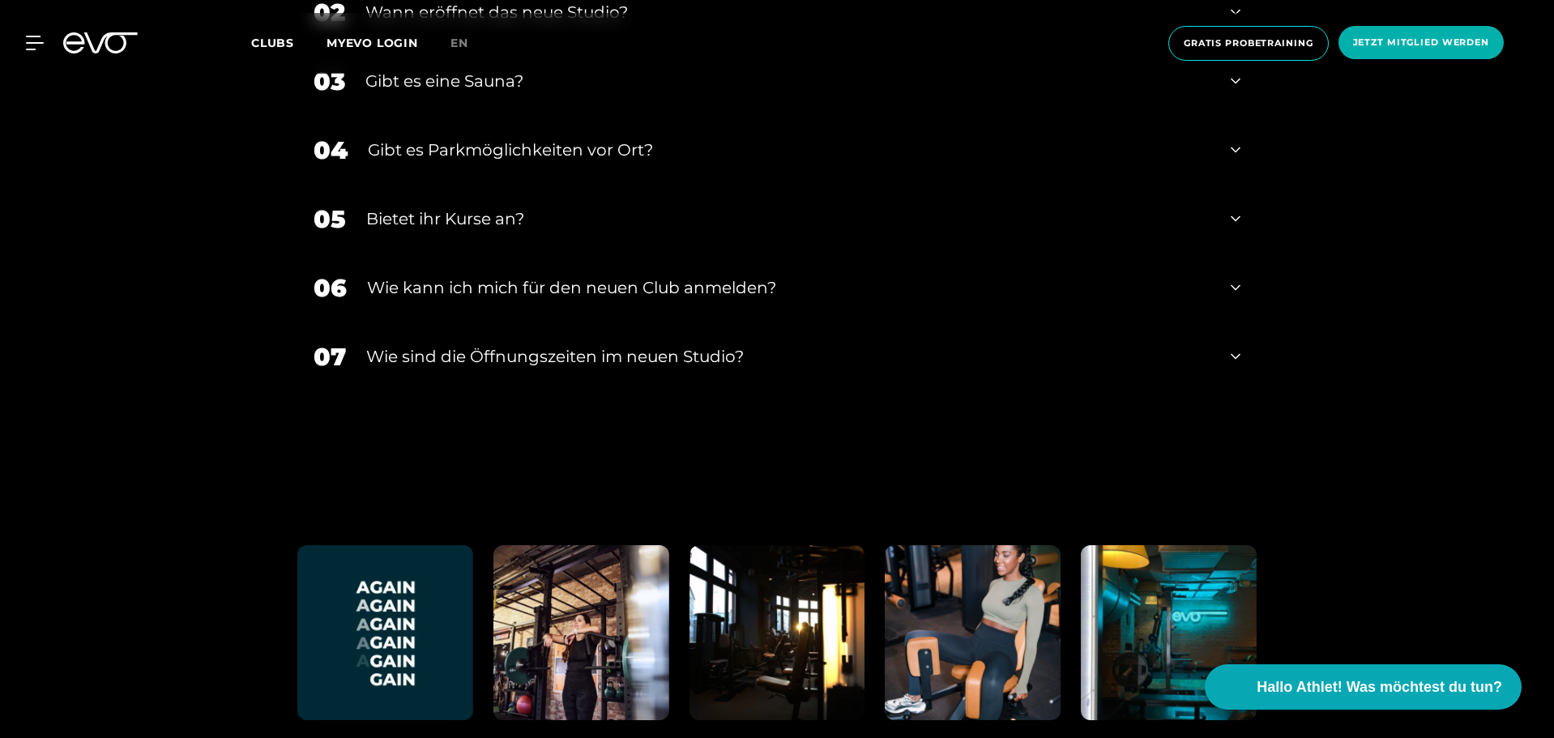
scroll to position [3772, 0]
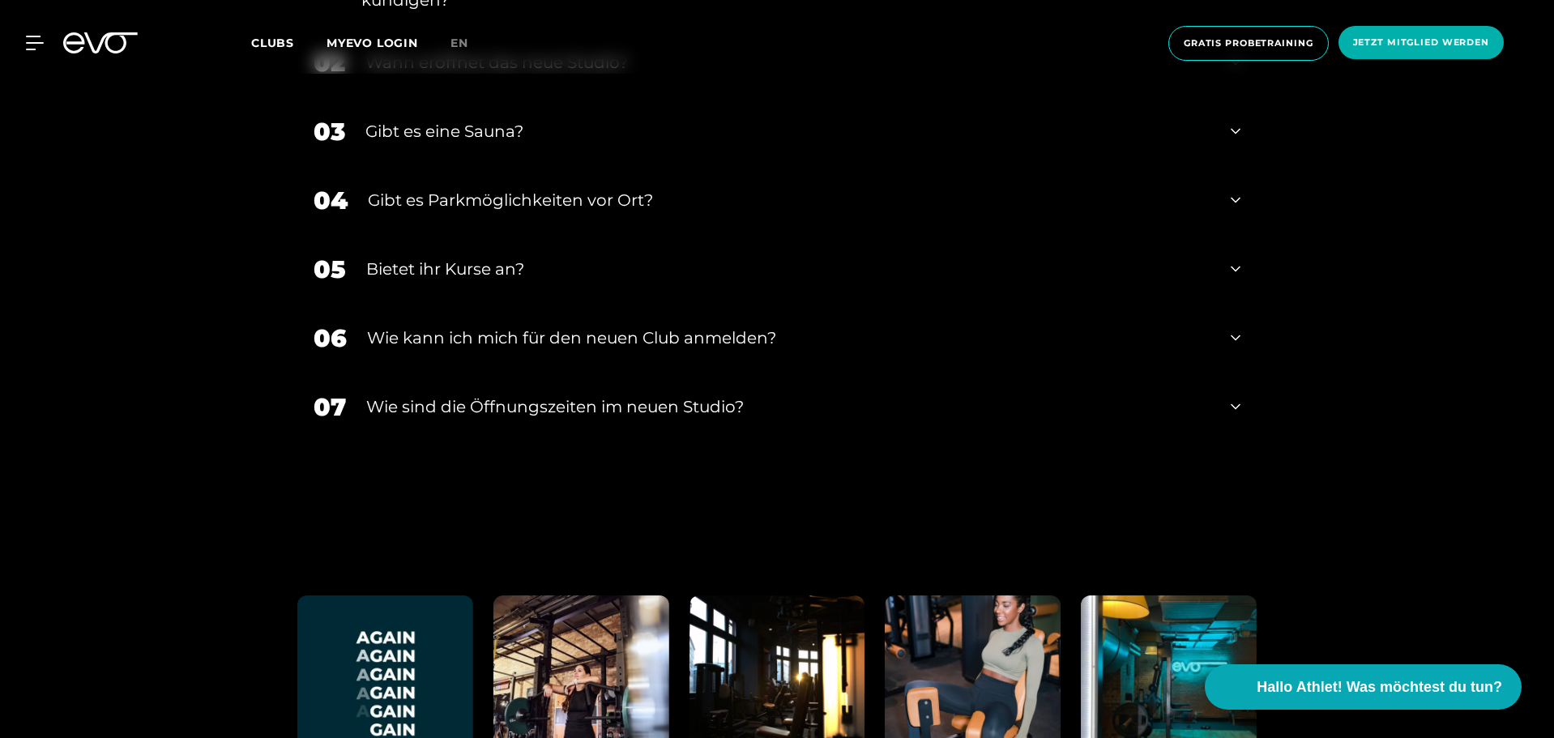
click at [887, 394] on div "​Wie sind die Öffnungszeiten im neuen Studio?" at bounding box center [788, 406] width 844 height 24
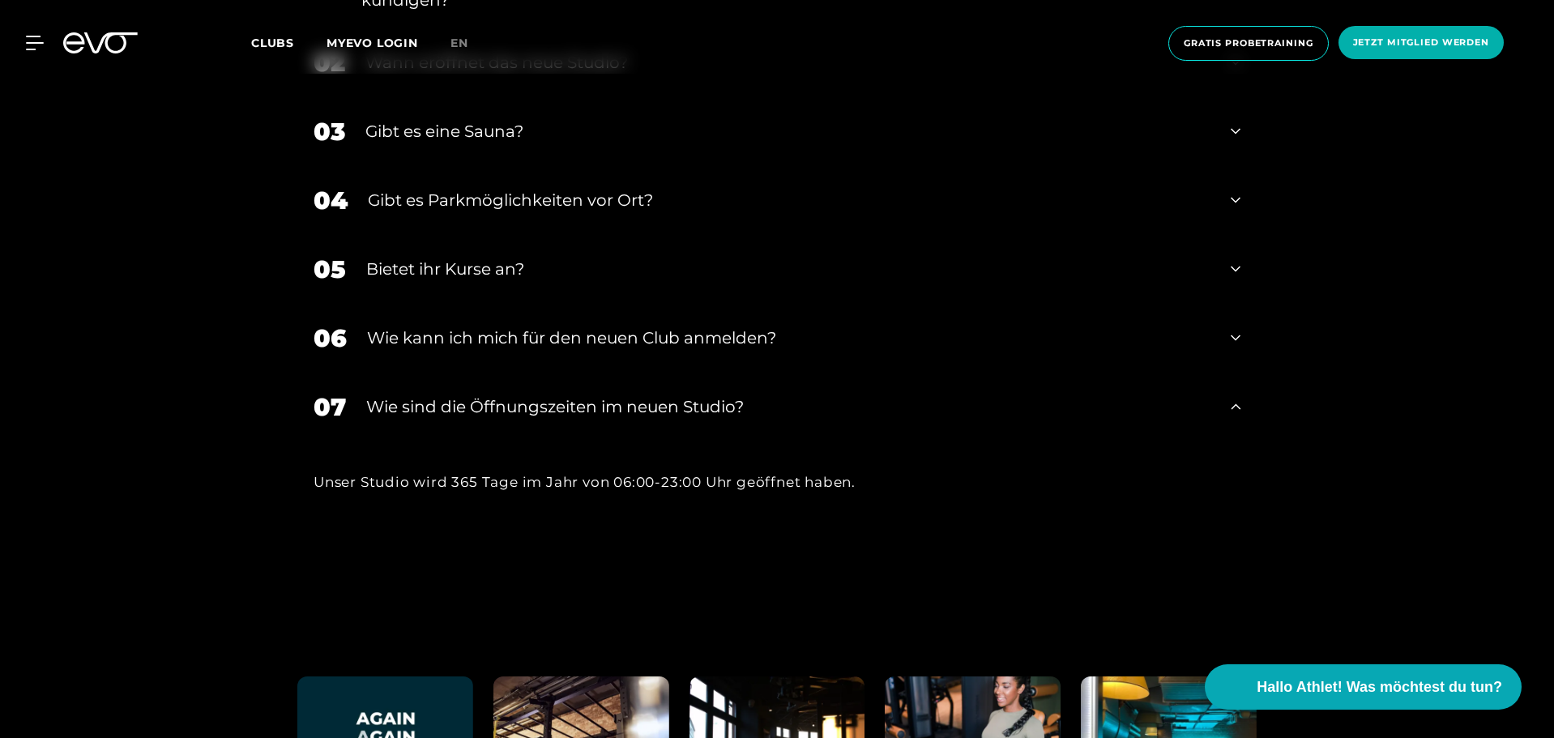
click at [887, 394] on div "​Wie sind die Öffnungszeiten im neuen Studio?" at bounding box center [788, 406] width 844 height 24
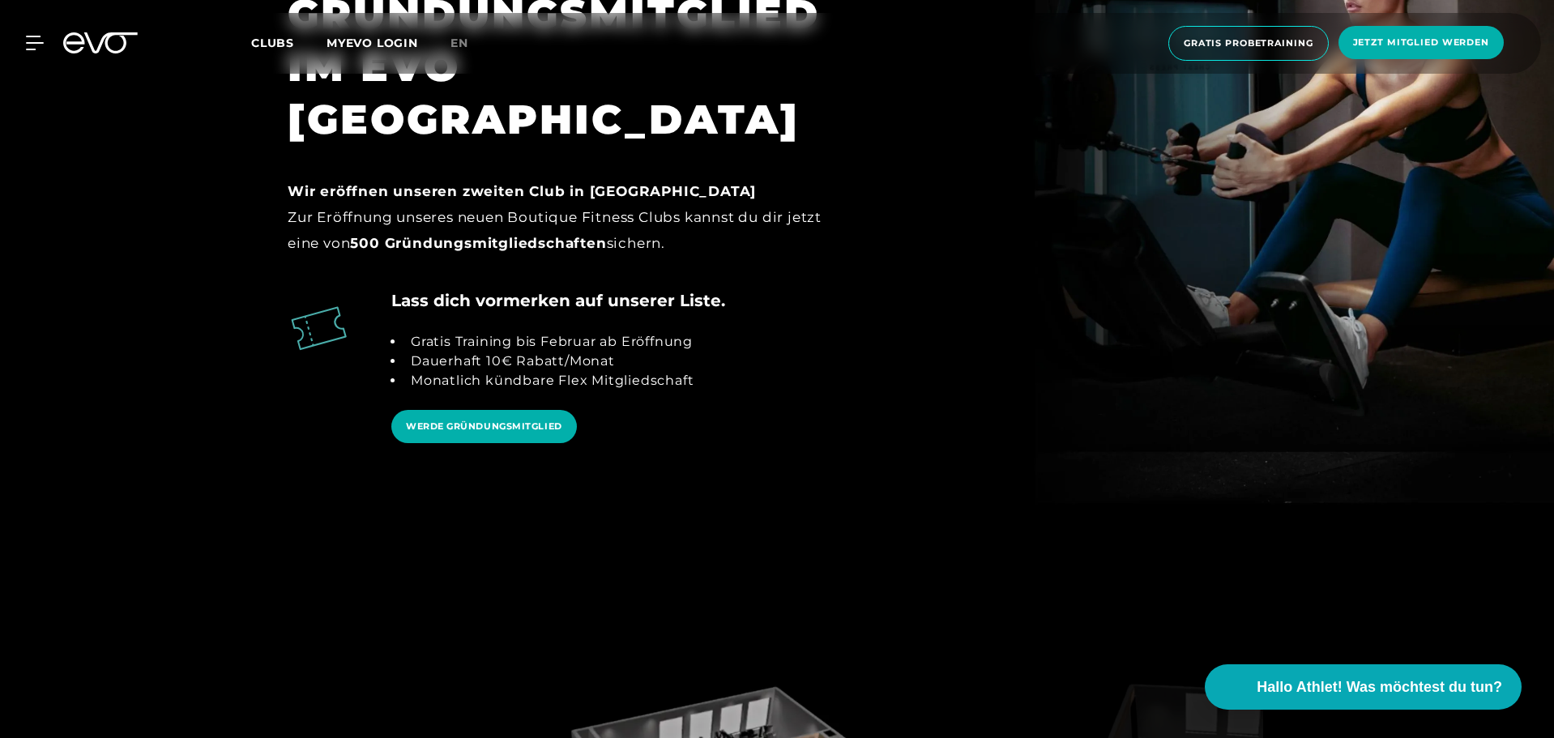
scroll to position [0, 0]
